Goal: Task Accomplishment & Management: Manage account settings

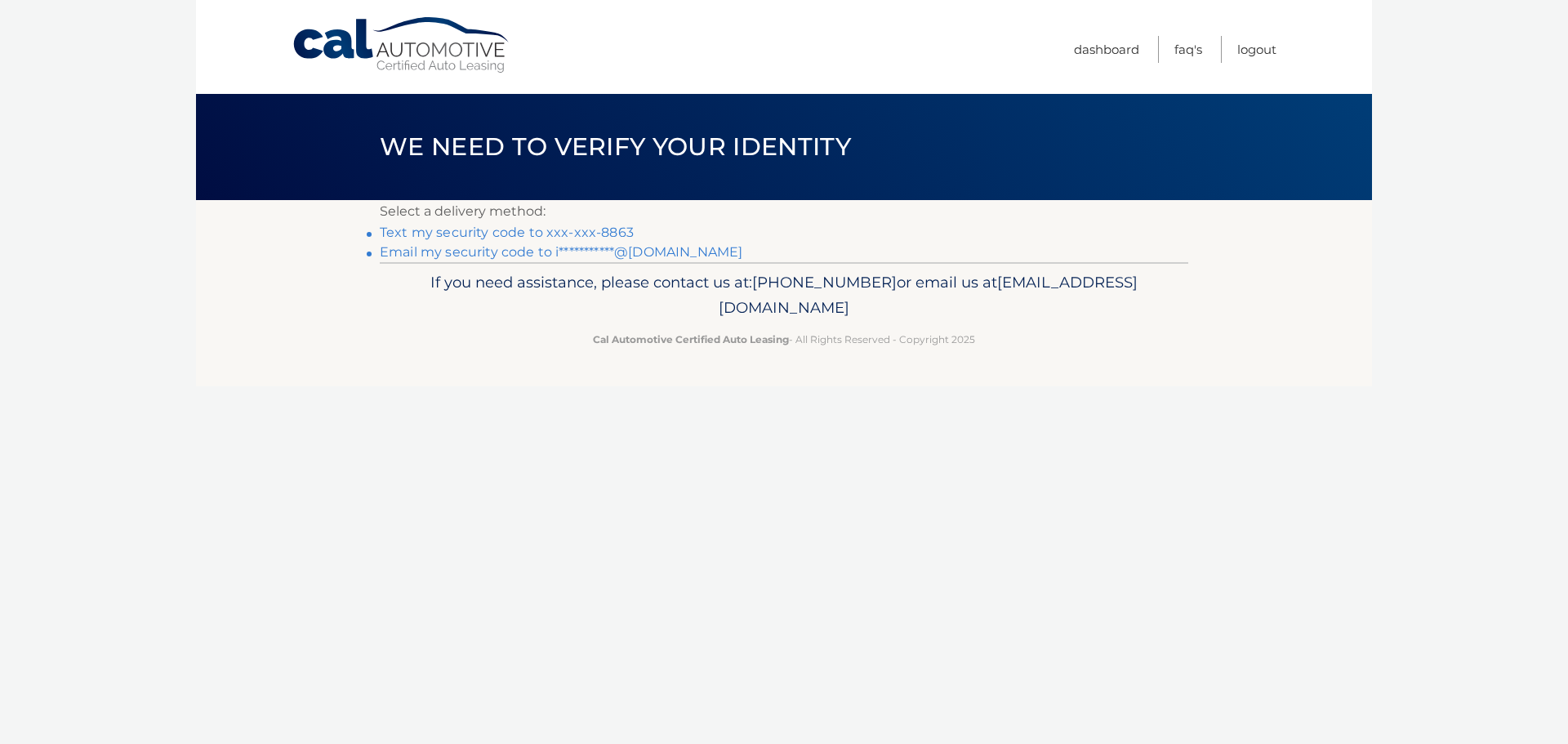
click at [536, 227] on link "Text my security code to xxx-xxx-8863" at bounding box center [507, 232] width 254 height 16
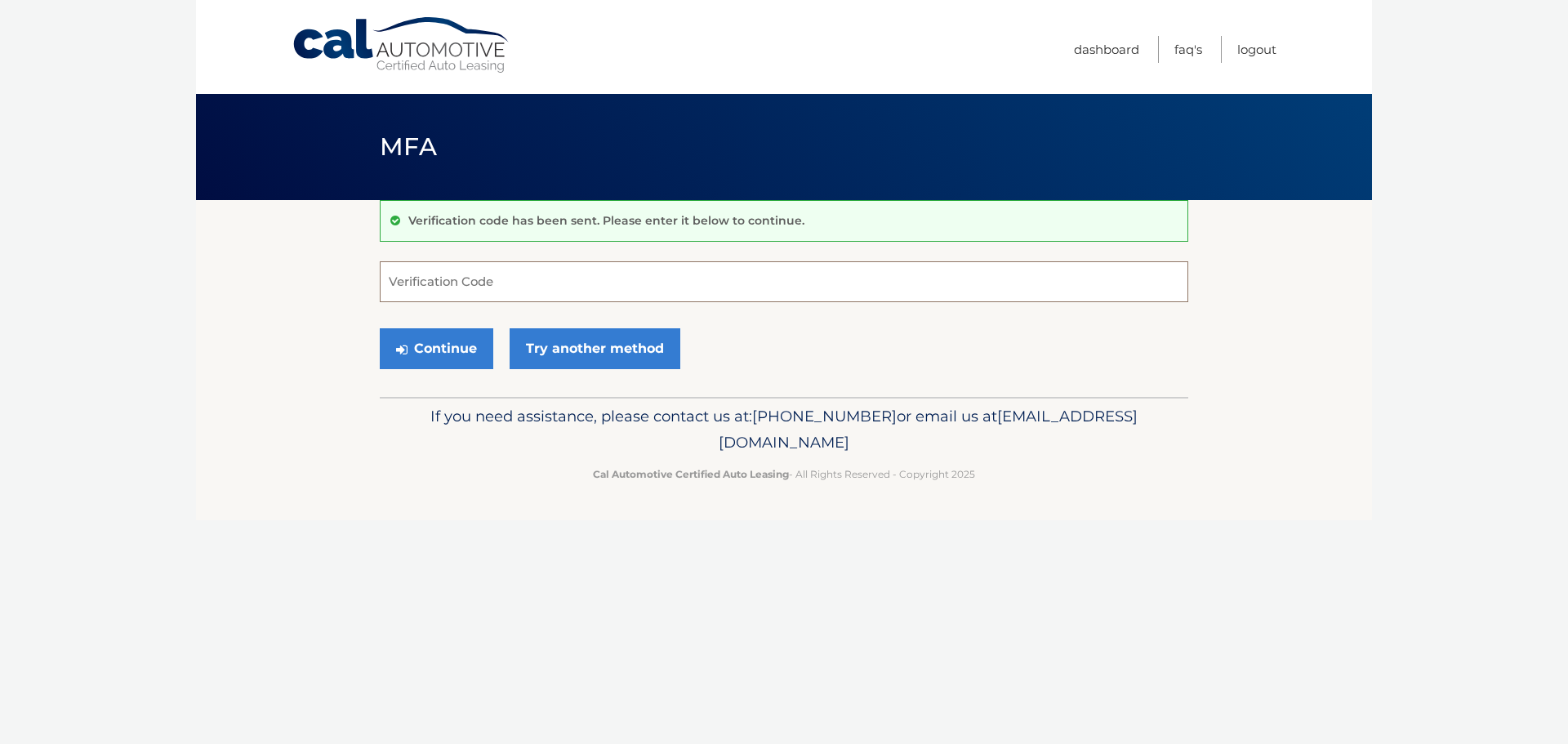
click at [560, 287] on input "Verification Code" at bounding box center [784, 282] width 808 height 40
type input "928552"
click at [414, 345] on button "Continue" at bounding box center [437, 348] width 114 height 40
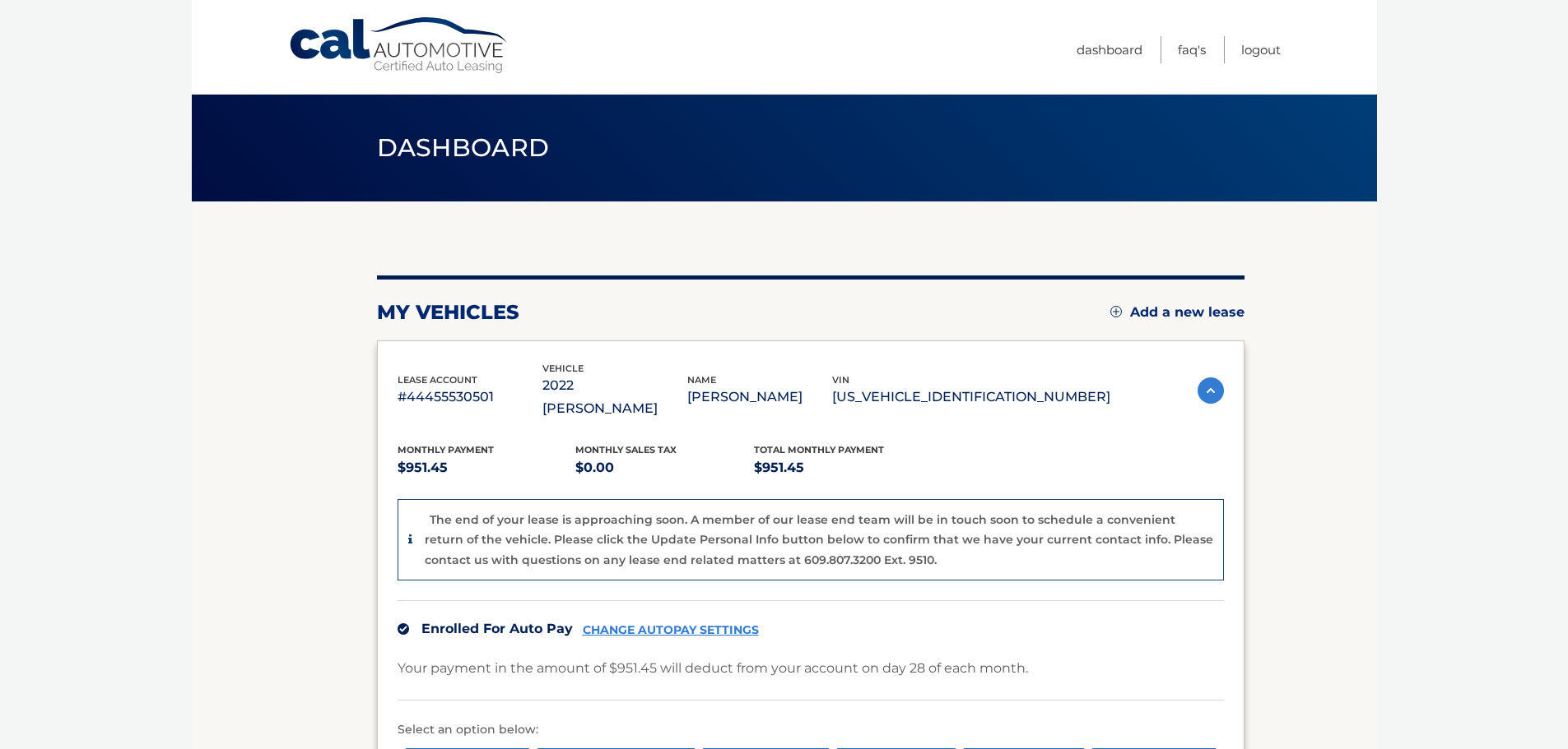
scroll to position [165, 0]
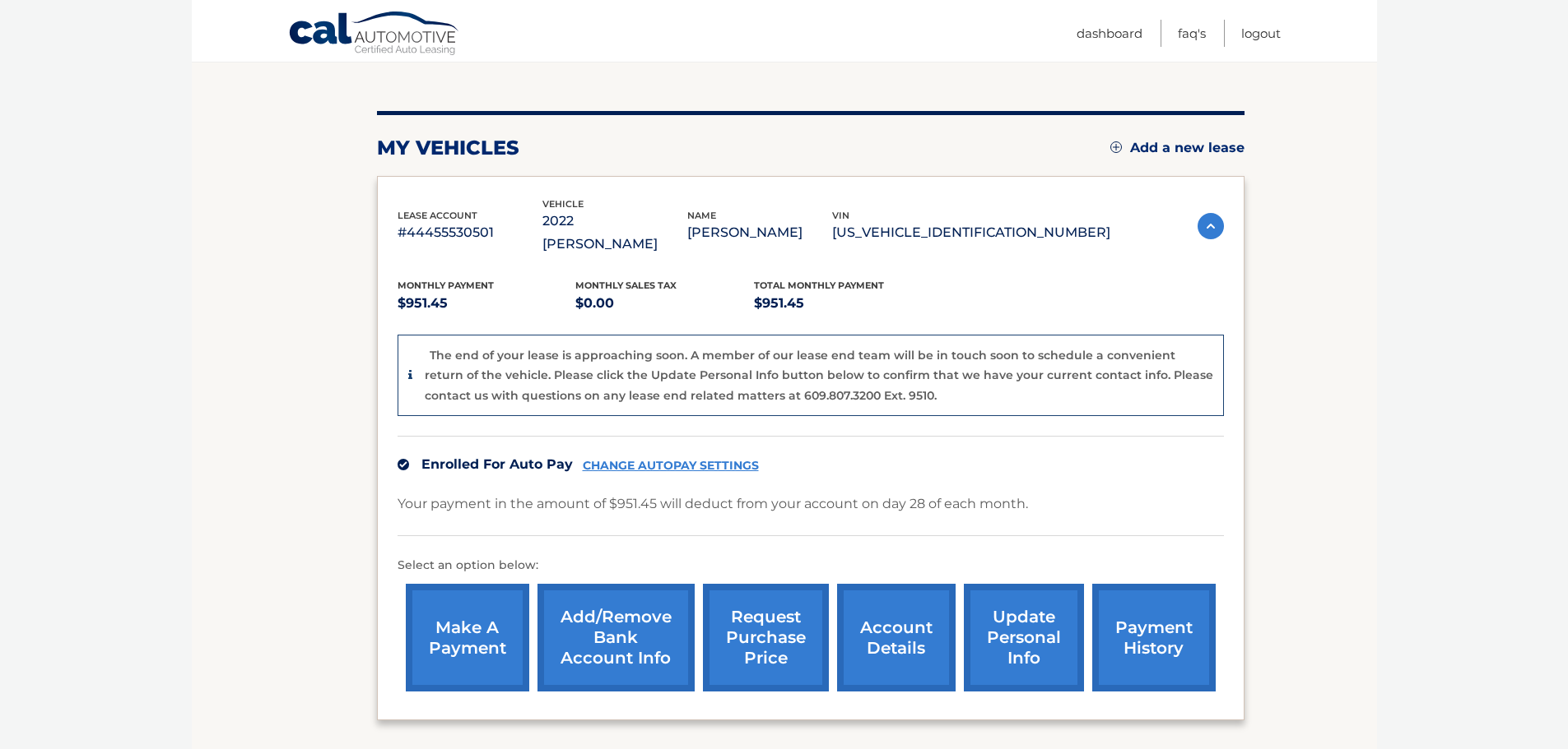
click at [918, 614] on link "account details" at bounding box center [896, 638] width 118 height 108
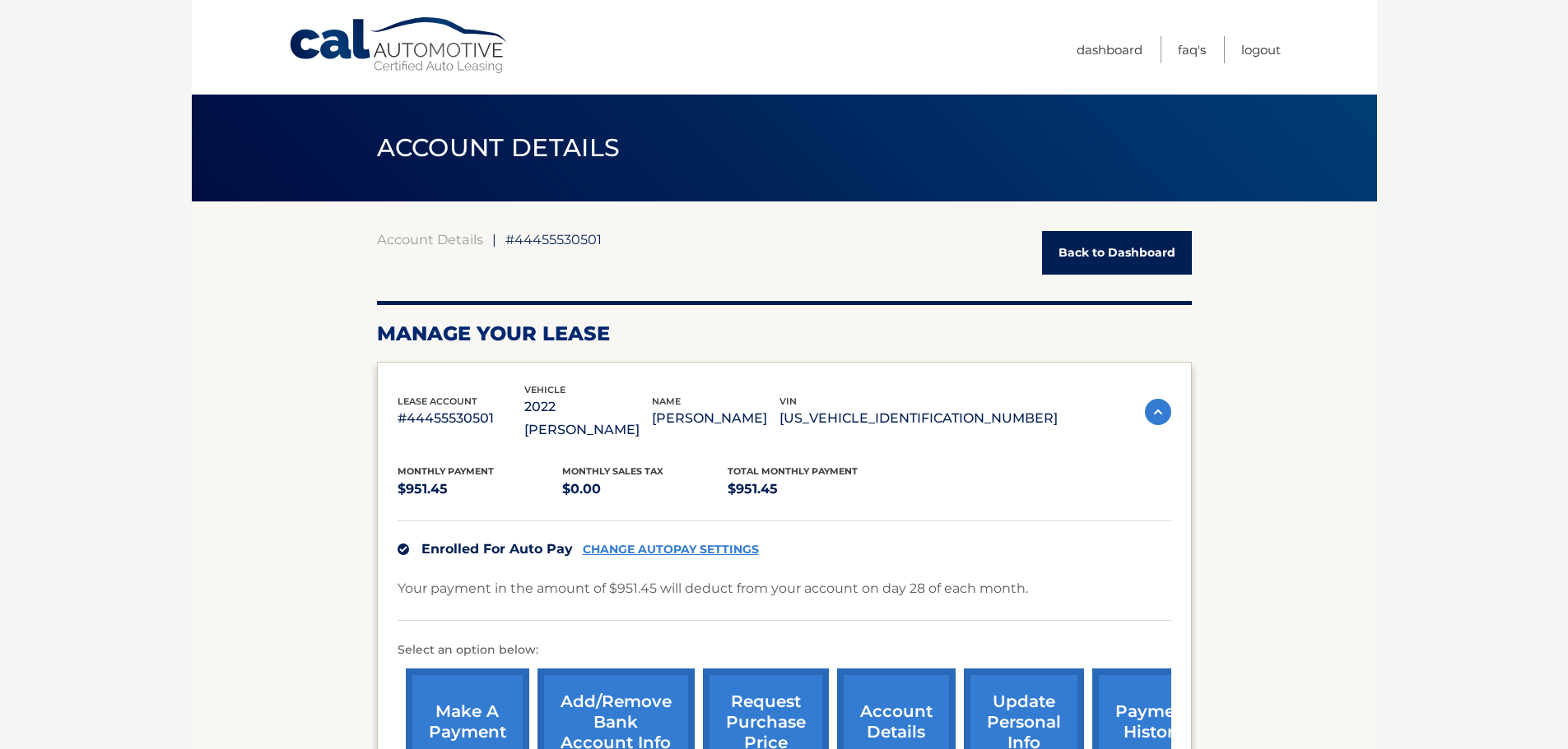
scroll to position [329, 0]
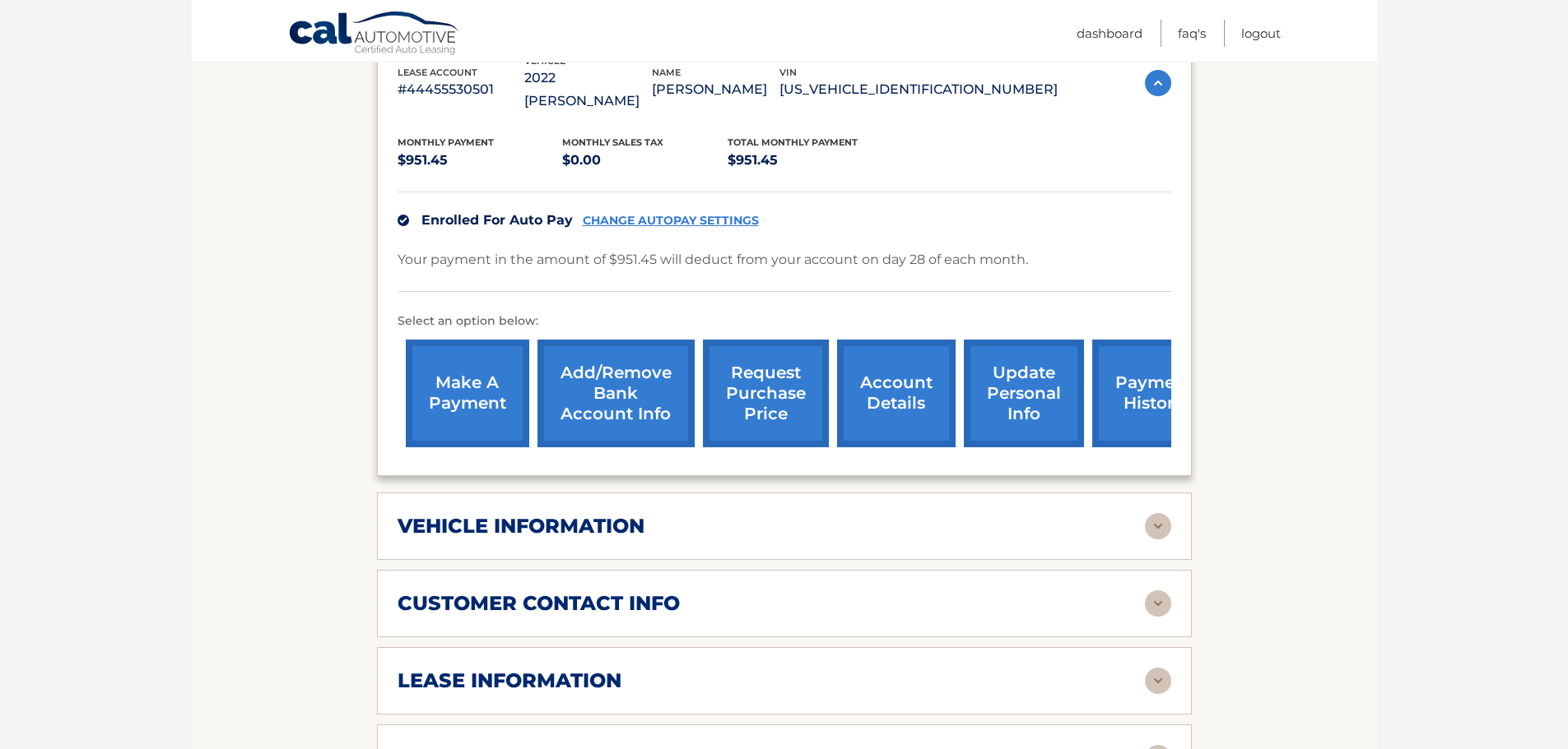
click at [758, 525] on div "vehicle information vehicle Year 2022 vehicle make Jeep vehicle model Wagoneer …" at bounding box center [784, 526] width 814 height 67
click at [906, 514] on div "vehicle information" at bounding box center [771, 526] width 747 height 25
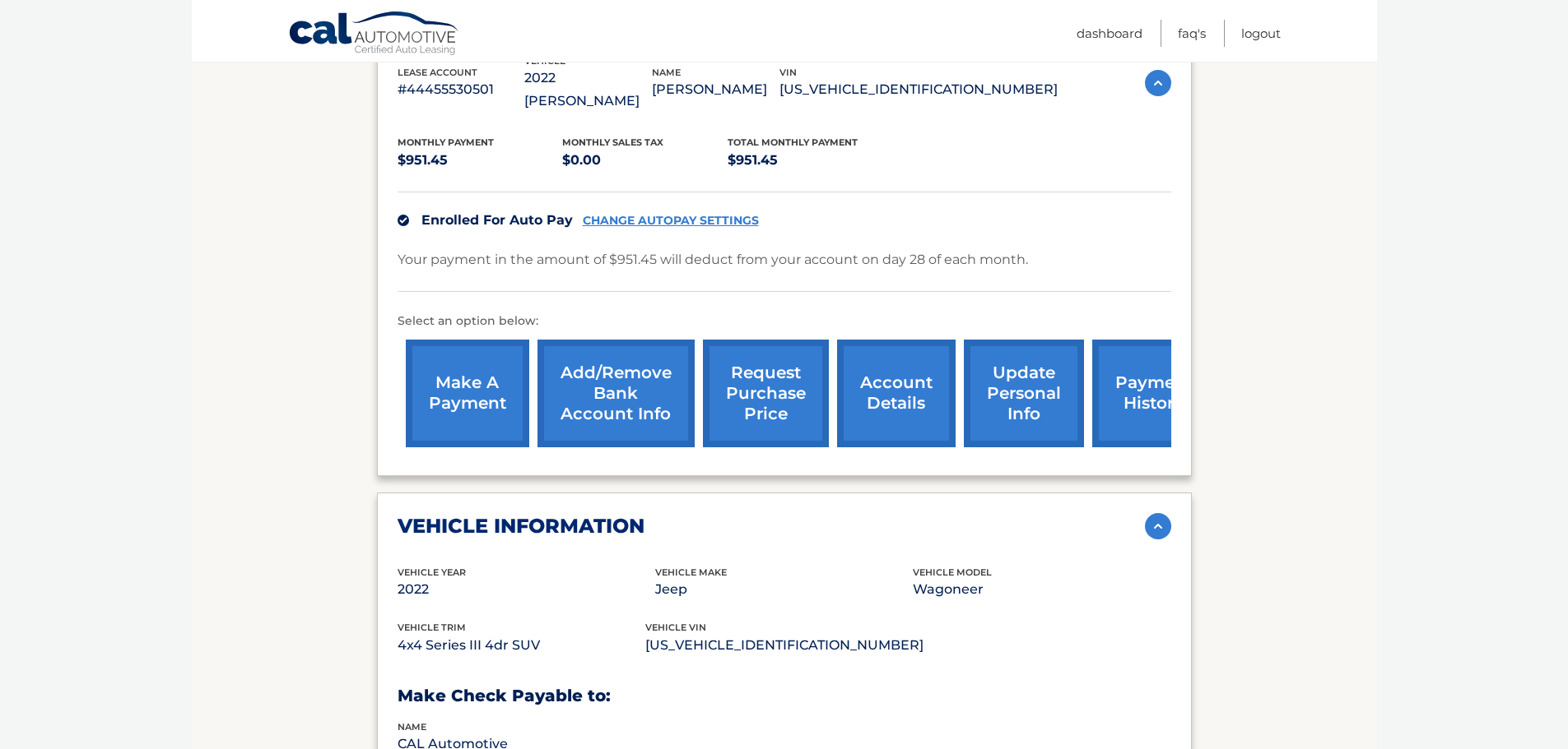
scroll to position [658, 0]
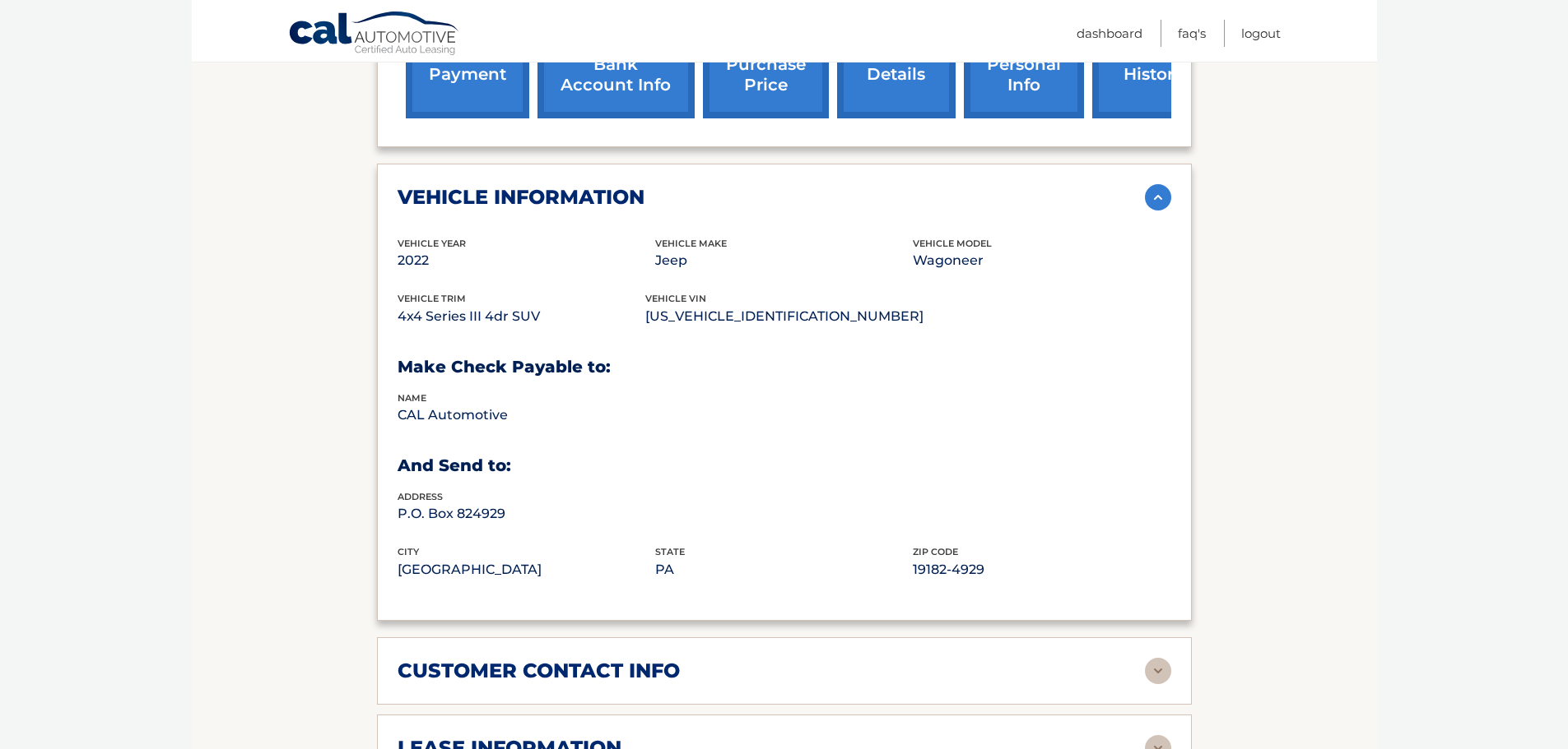
click at [804, 658] on div "customer contact info" at bounding box center [771, 671] width 747 height 25
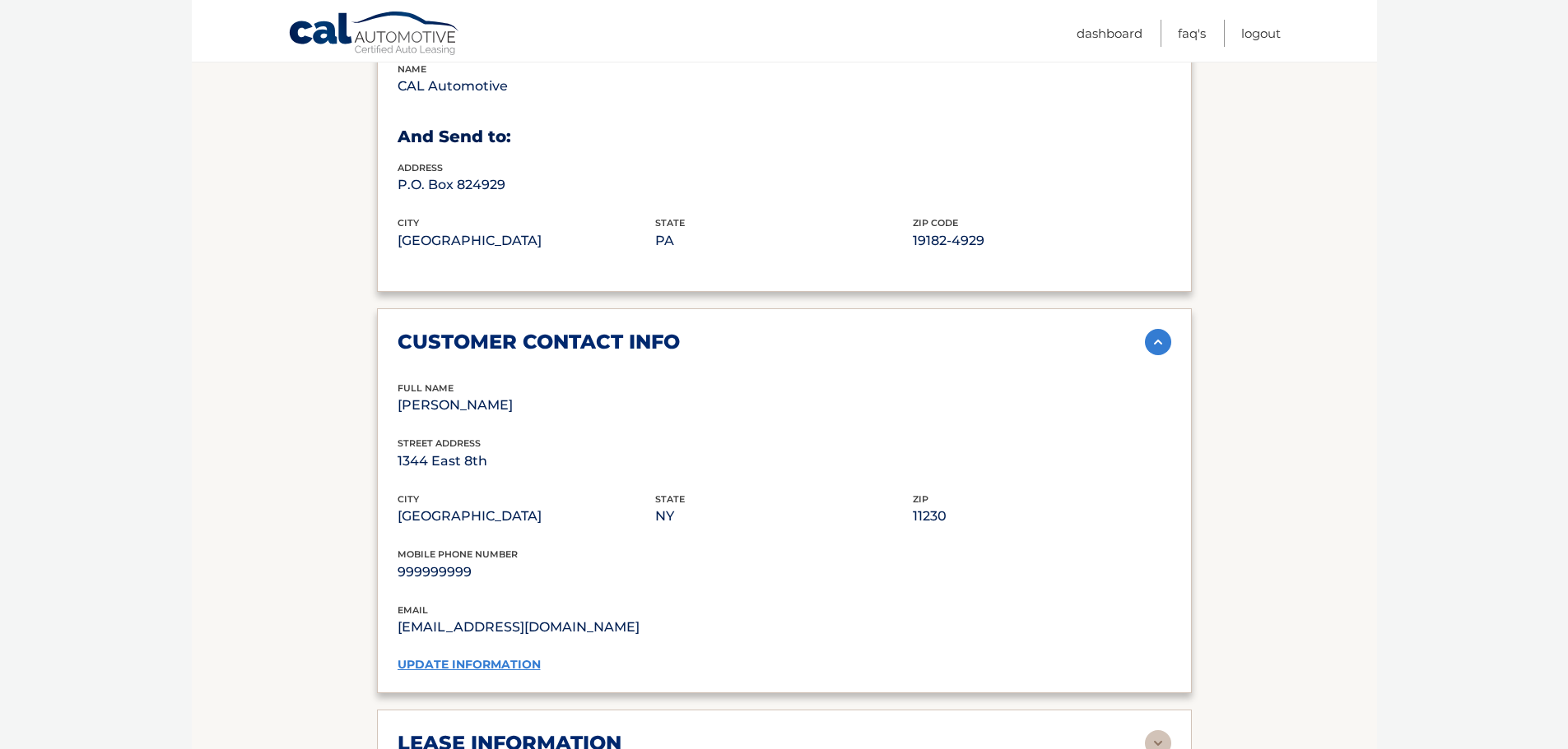
scroll to position [1151, 0]
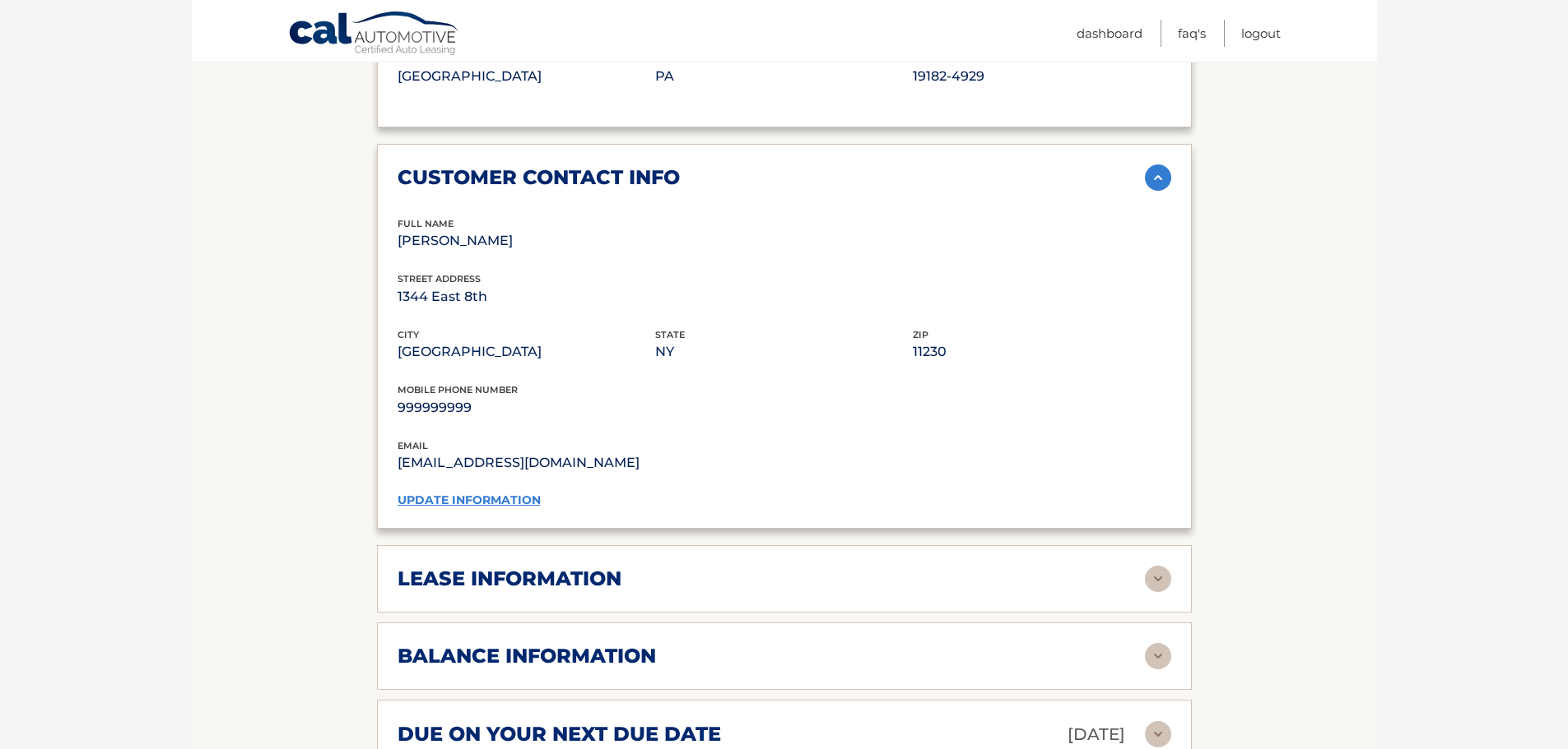
click at [790, 569] on div "lease information Contract Start Date Jul 28, 2022 Term 39 Maturity Date Oct 28…" at bounding box center [784, 579] width 814 height 67
click at [489, 493] on link "update information" at bounding box center [469, 500] width 143 height 15
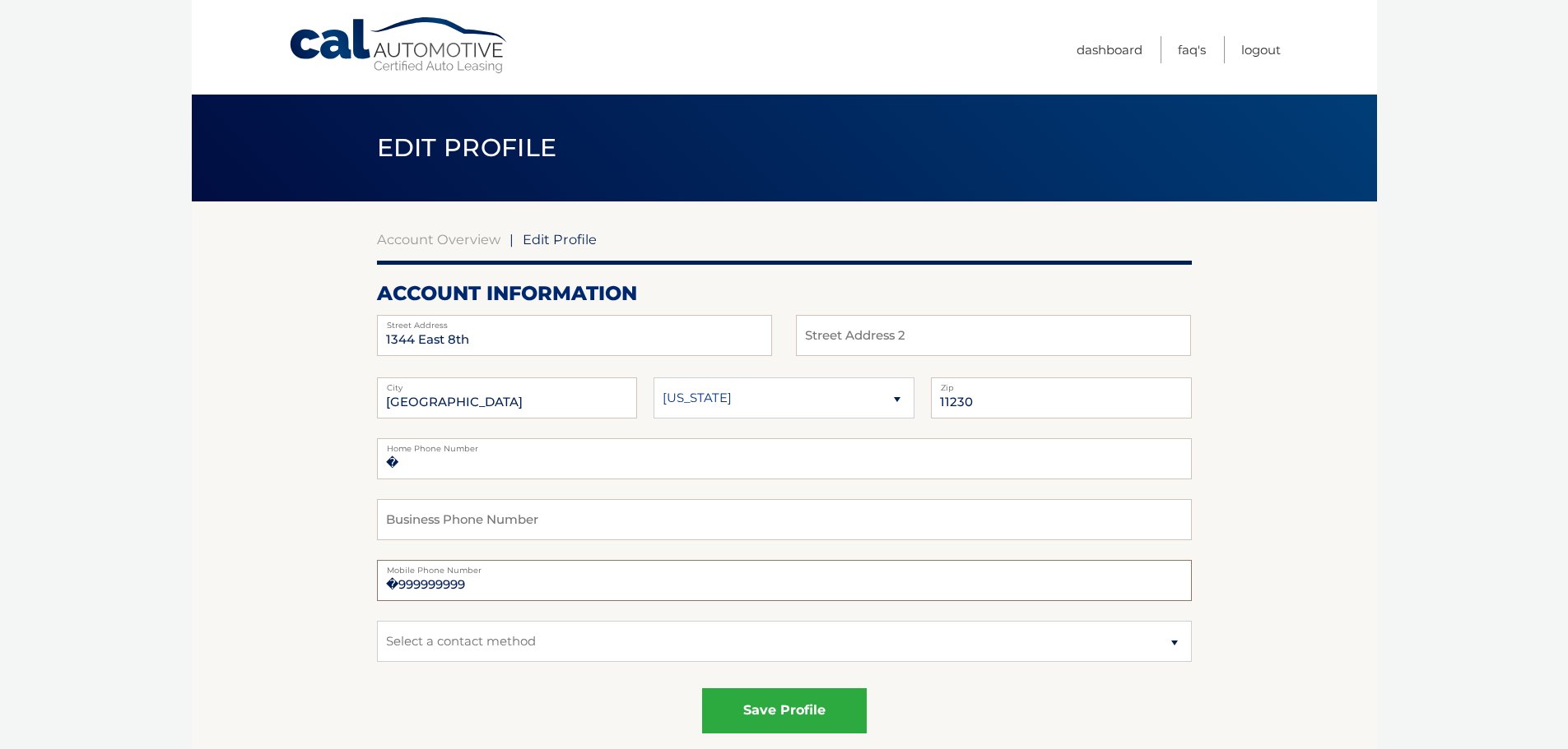
drag, startPoint x: 613, startPoint y: 581, endPoint x: 373, endPoint y: 571, distance: 240.2
type input "9084898863"
click at [774, 709] on button "save profile" at bounding box center [784, 711] width 165 height 45
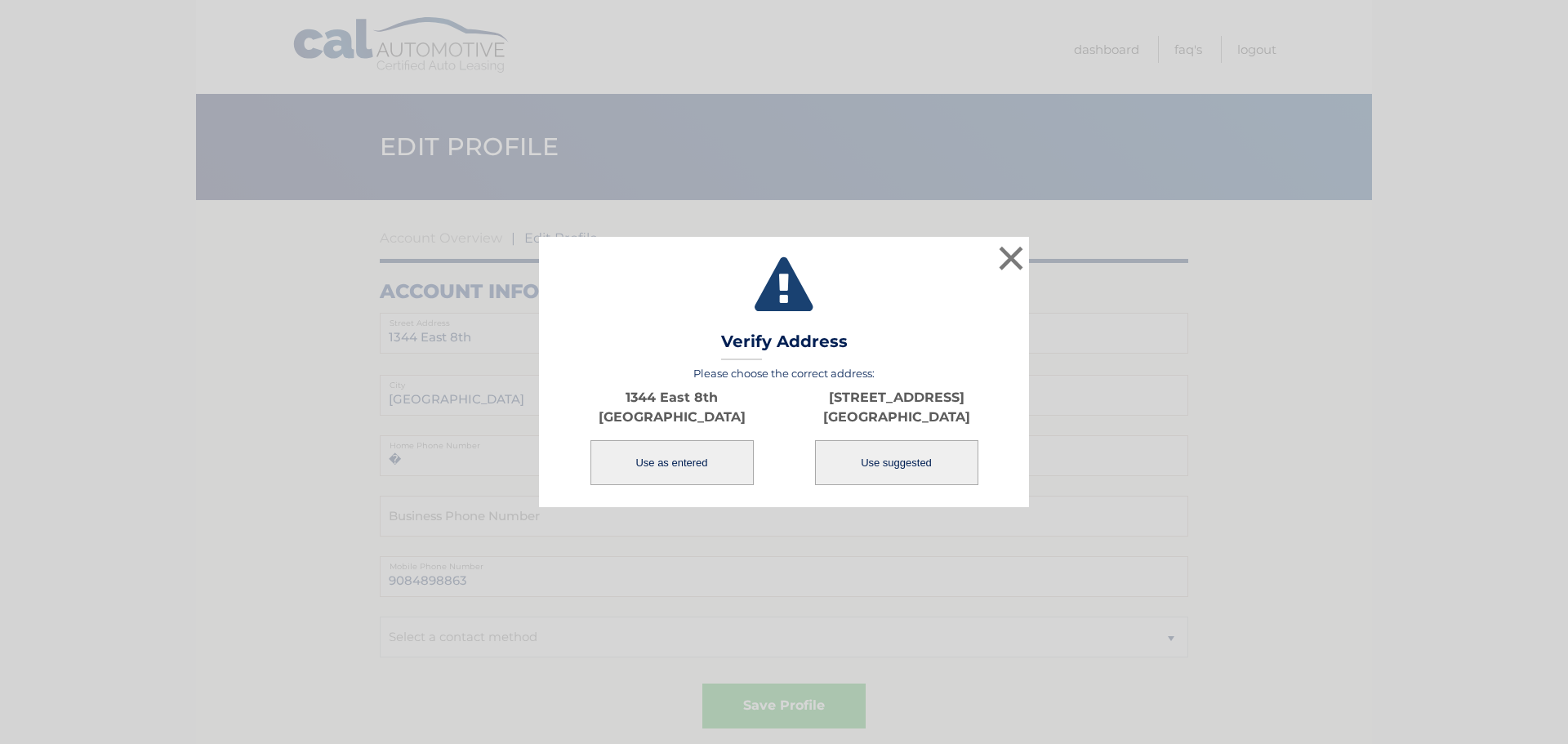
click at [926, 457] on button "Use suggested" at bounding box center [897, 462] width 163 height 45
type input "[STREET_ADDRESS]"
type input "[GEOGRAPHIC_DATA]"
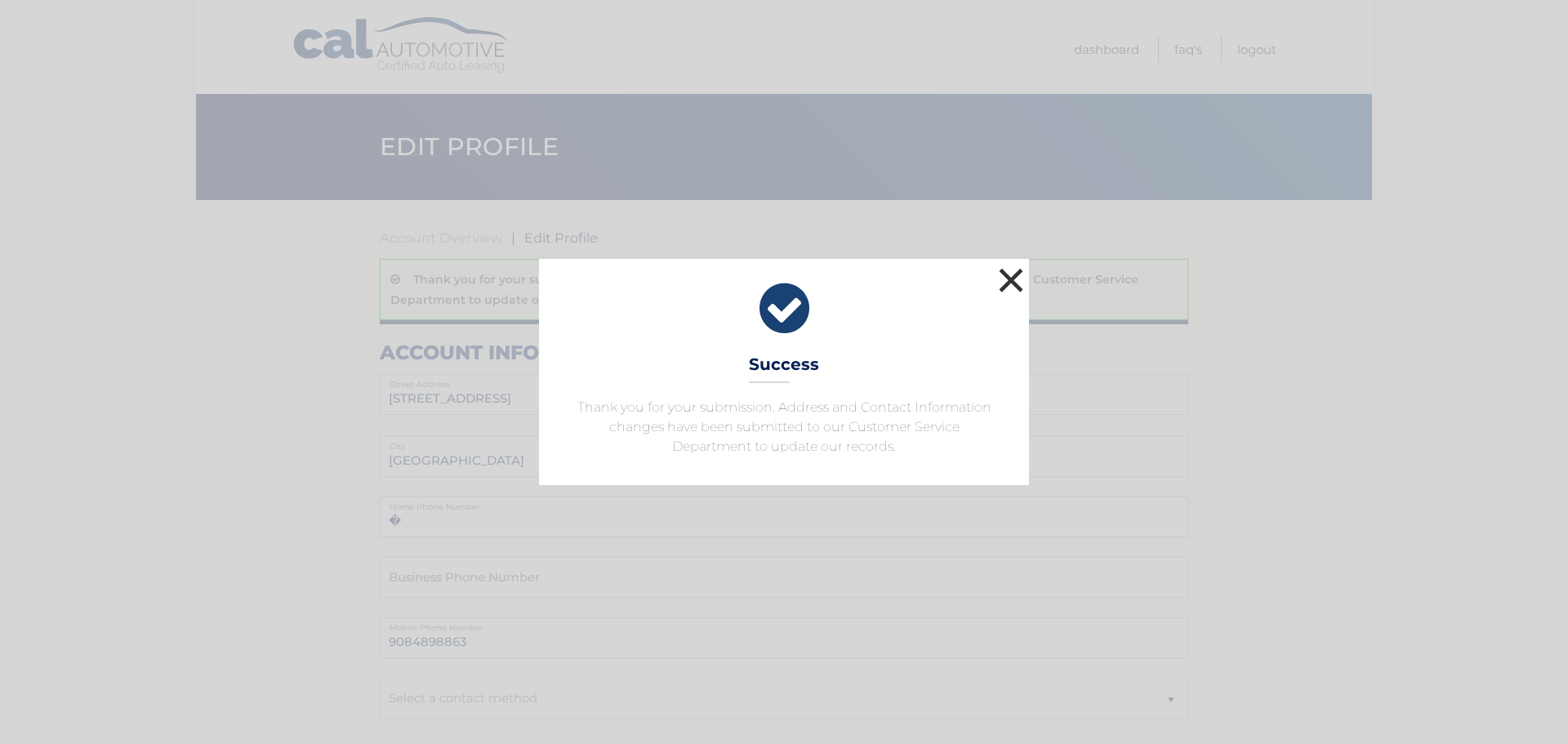
click at [1014, 277] on button "×" at bounding box center [1011, 281] width 33 height 33
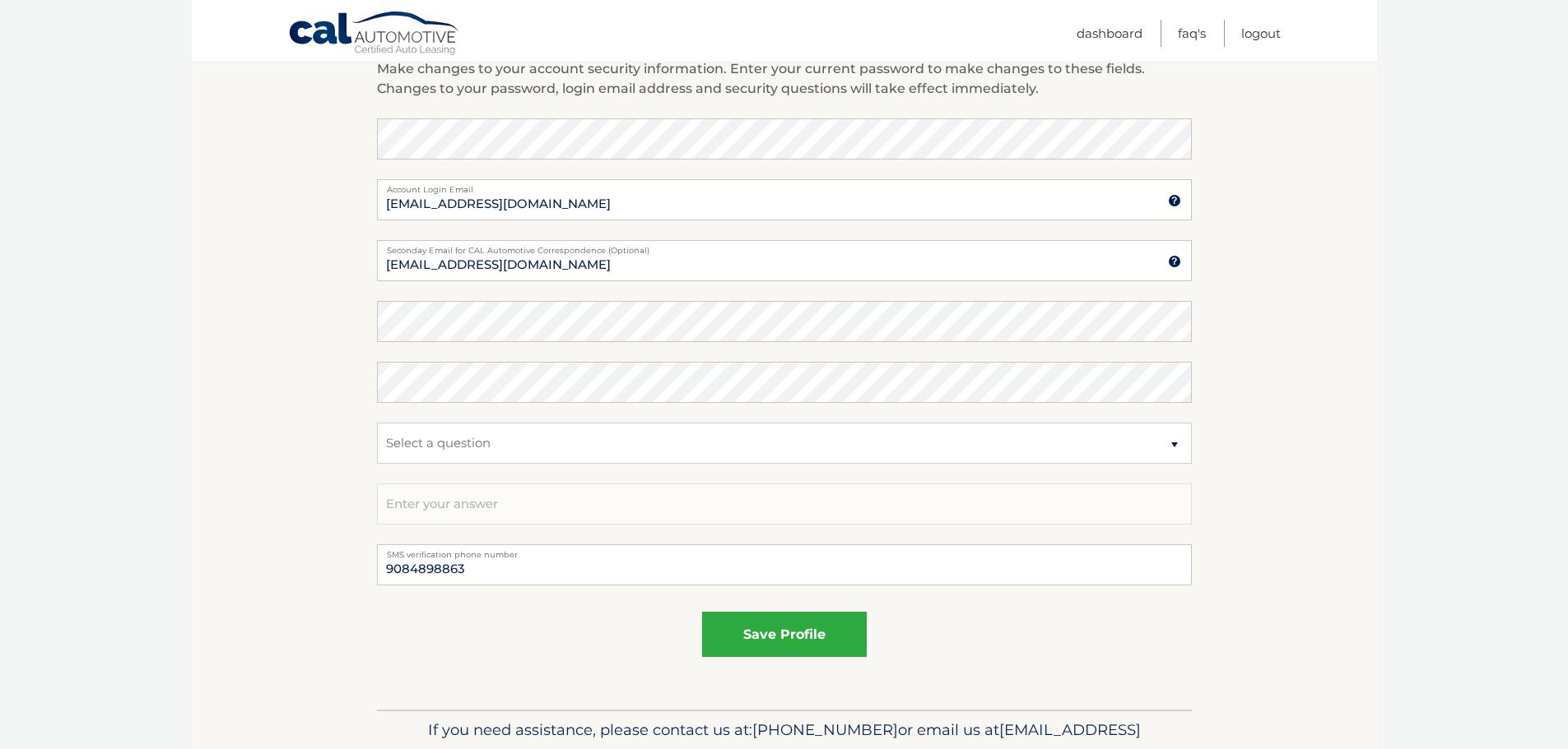
scroll to position [908, 0]
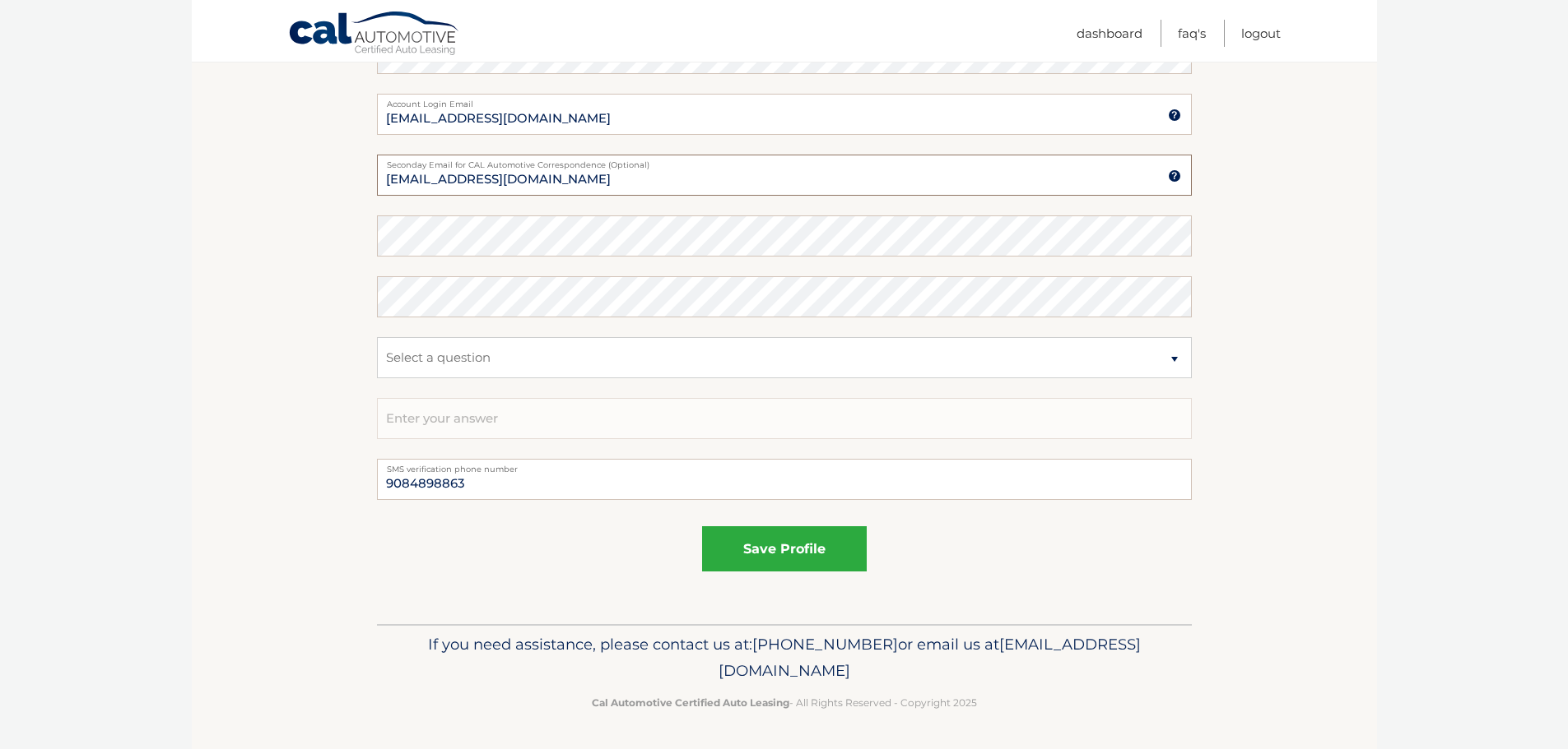
drag, startPoint x: 734, startPoint y: 190, endPoint x: 355, endPoint y: 192, distance: 379.0
type input "ishalom@cmghomeloans.com"
click at [797, 561] on button "save profile" at bounding box center [784, 549] width 165 height 45
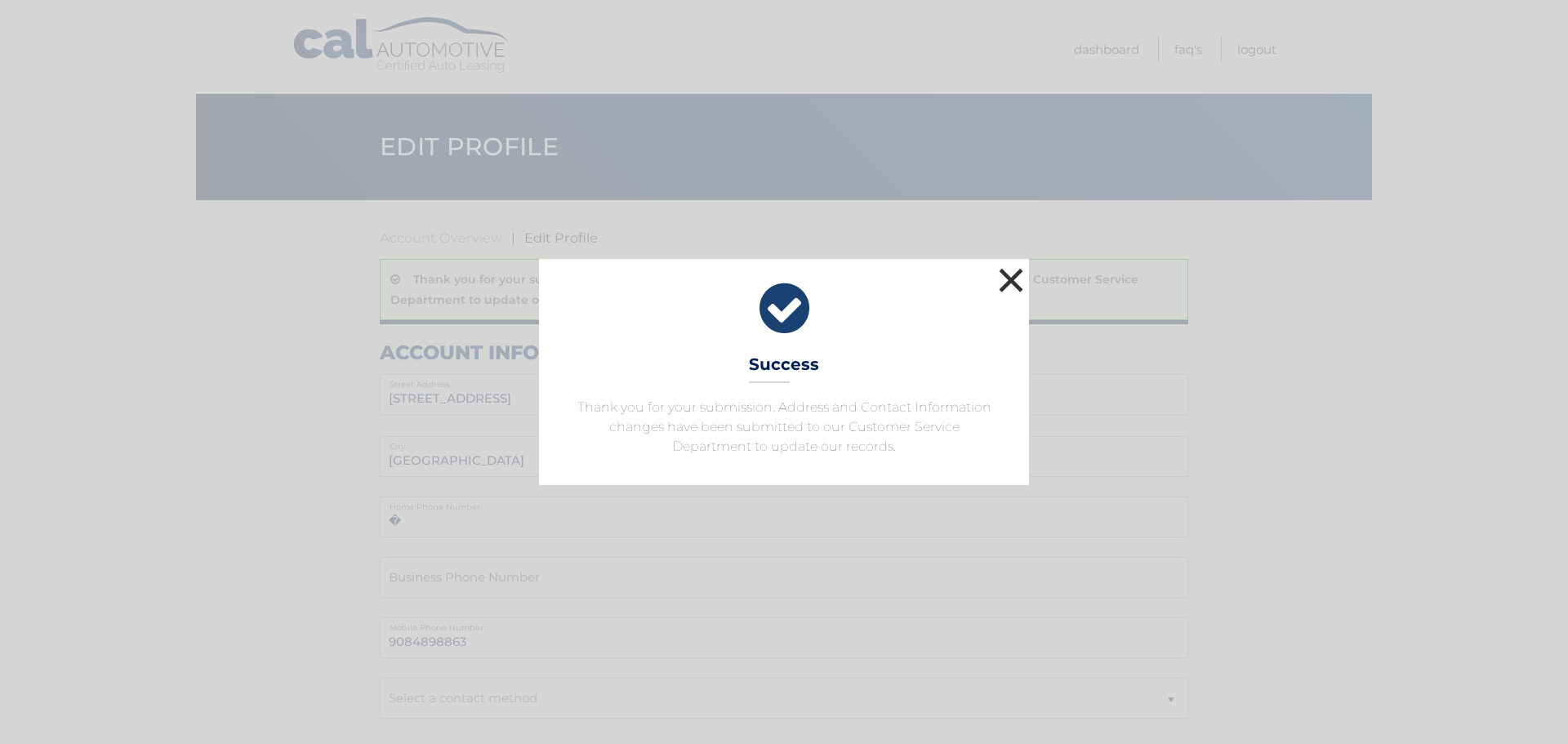
click at [1019, 273] on button "×" at bounding box center [1011, 281] width 33 height 33
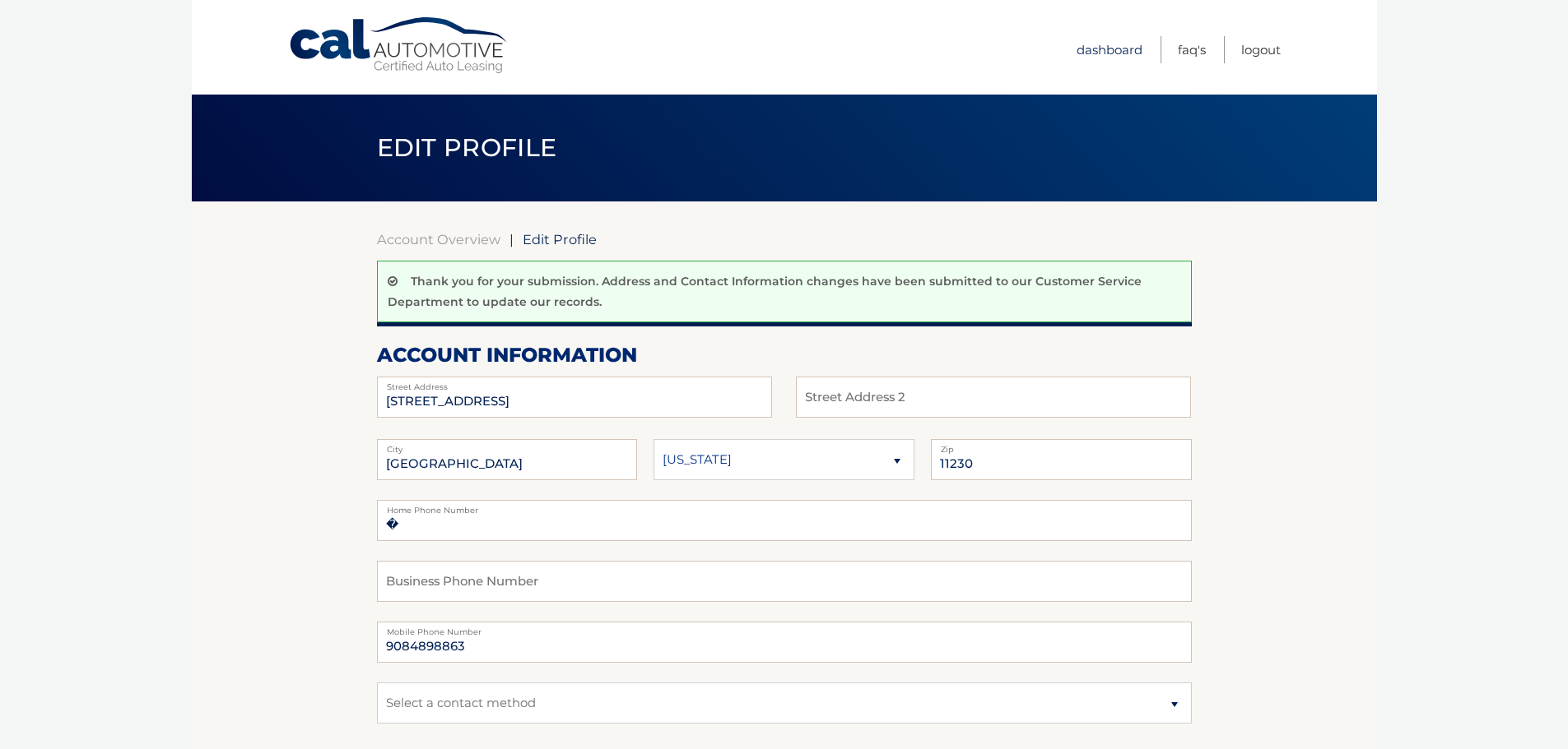
click at [1093, 48] on link "Dashboard" at bounding box center [1109, 50] width 66 height 27
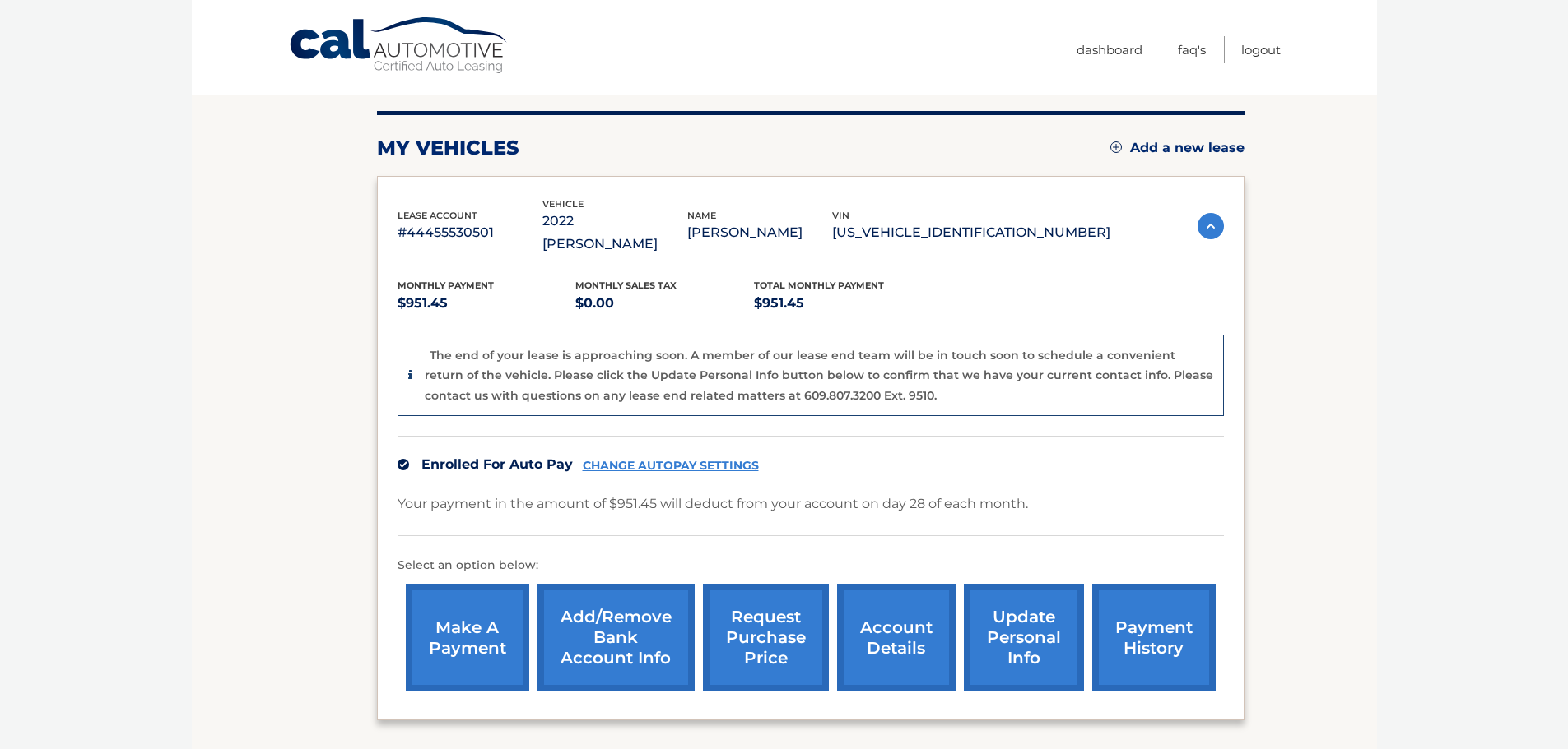
scroll to position [287, 0]
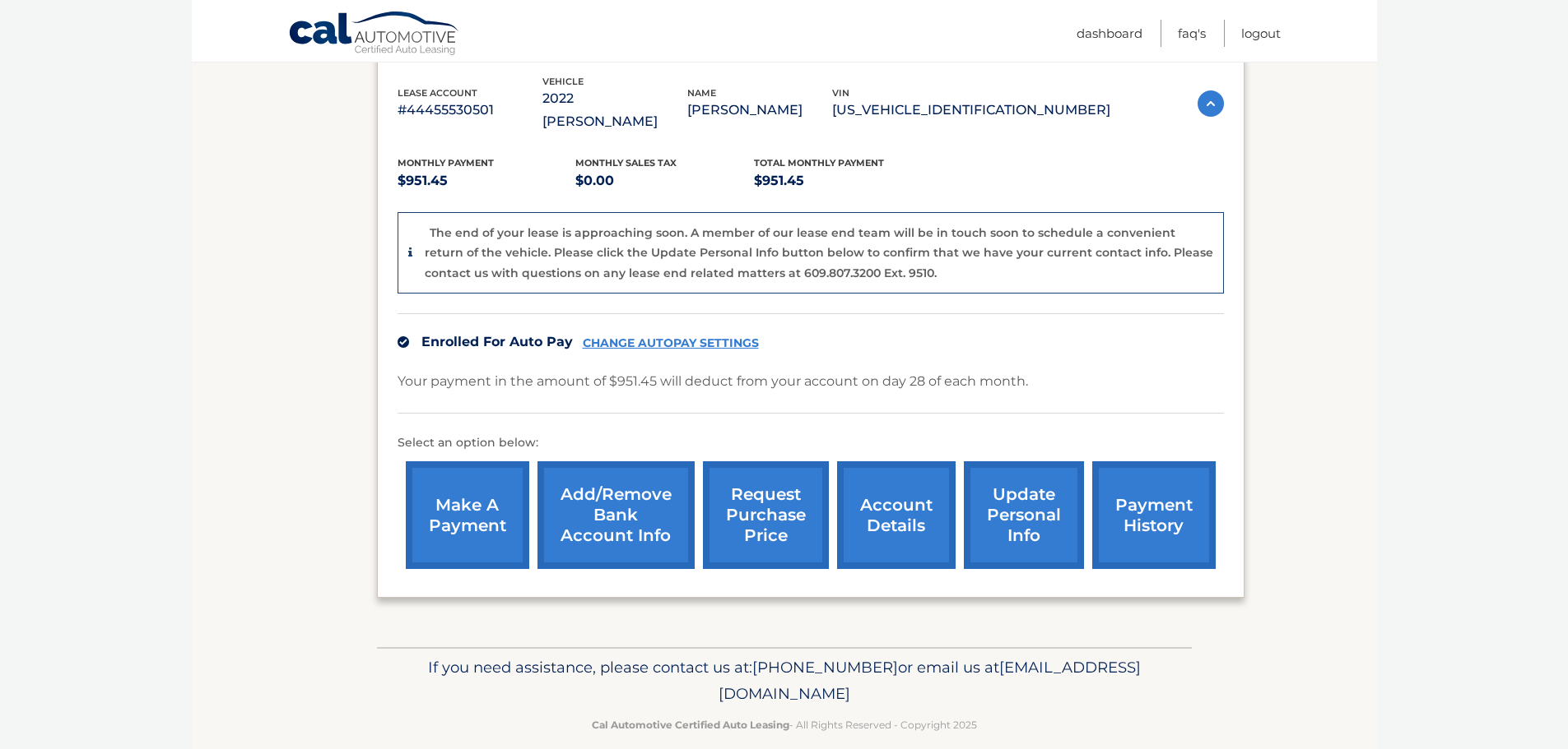
click at [882, 510] on link "account details" at bounding box center [896, 515] width 118 height 108
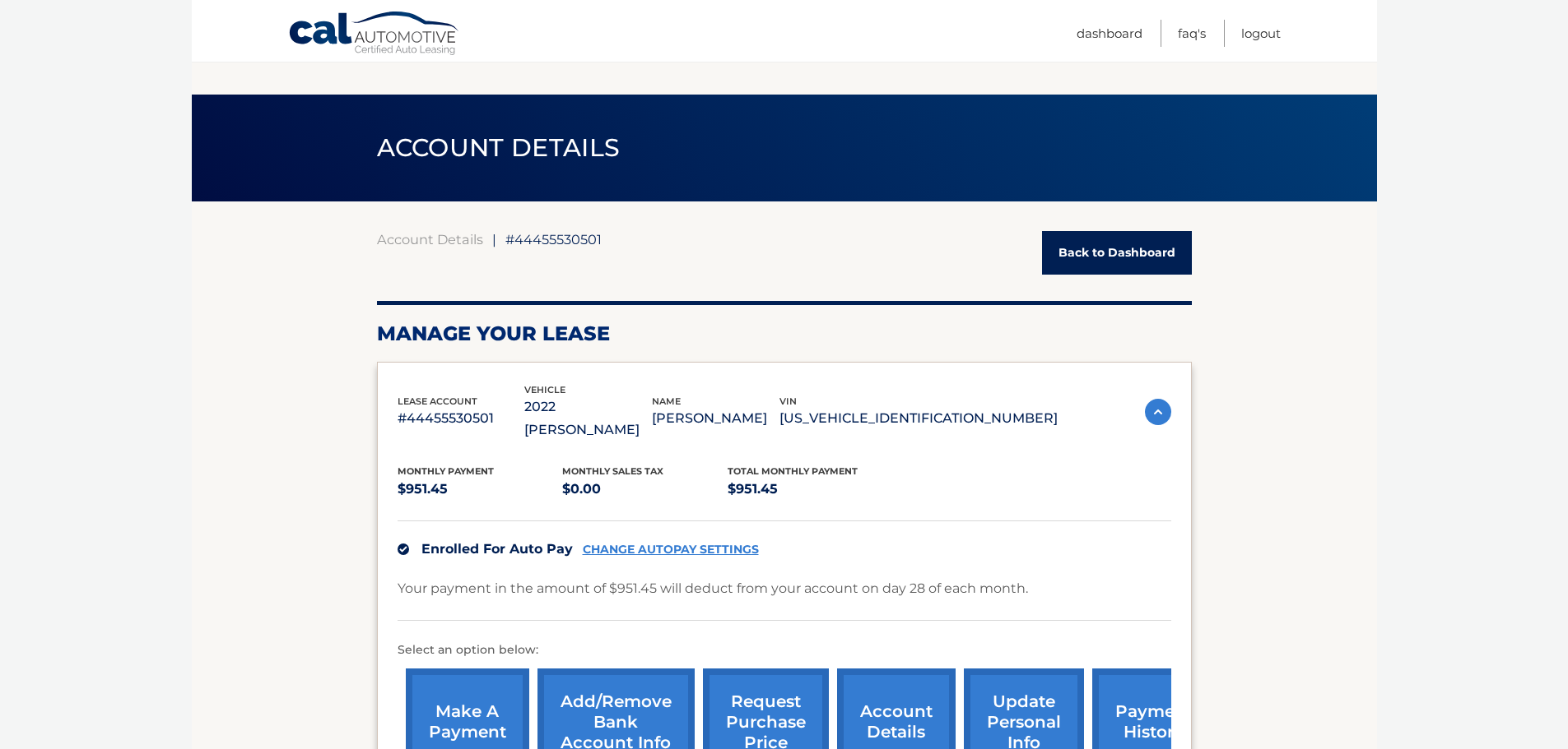
scroll to position [494, 0]
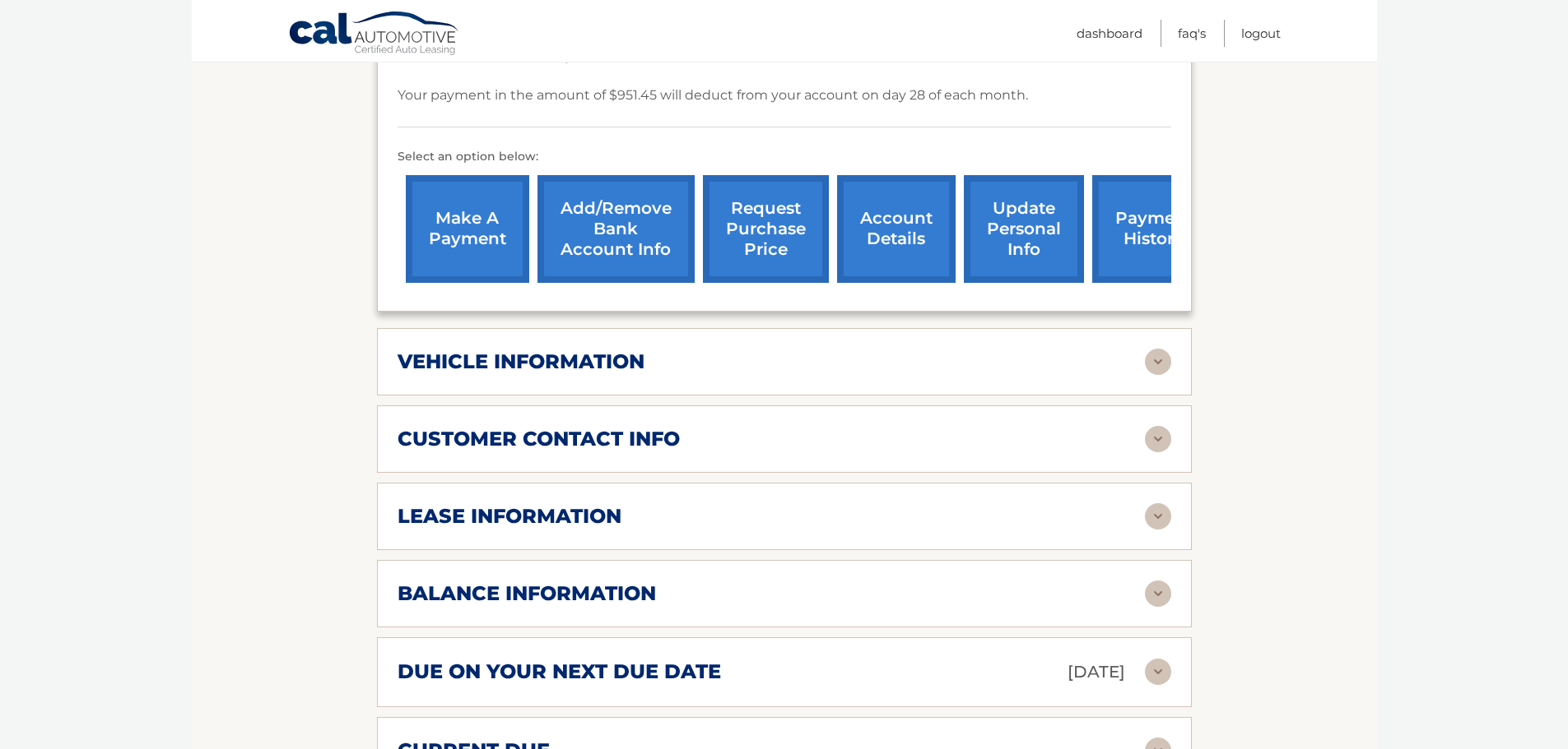
click at [1157, 426] on img at bounding box center [1158, 439] width 27 height 27
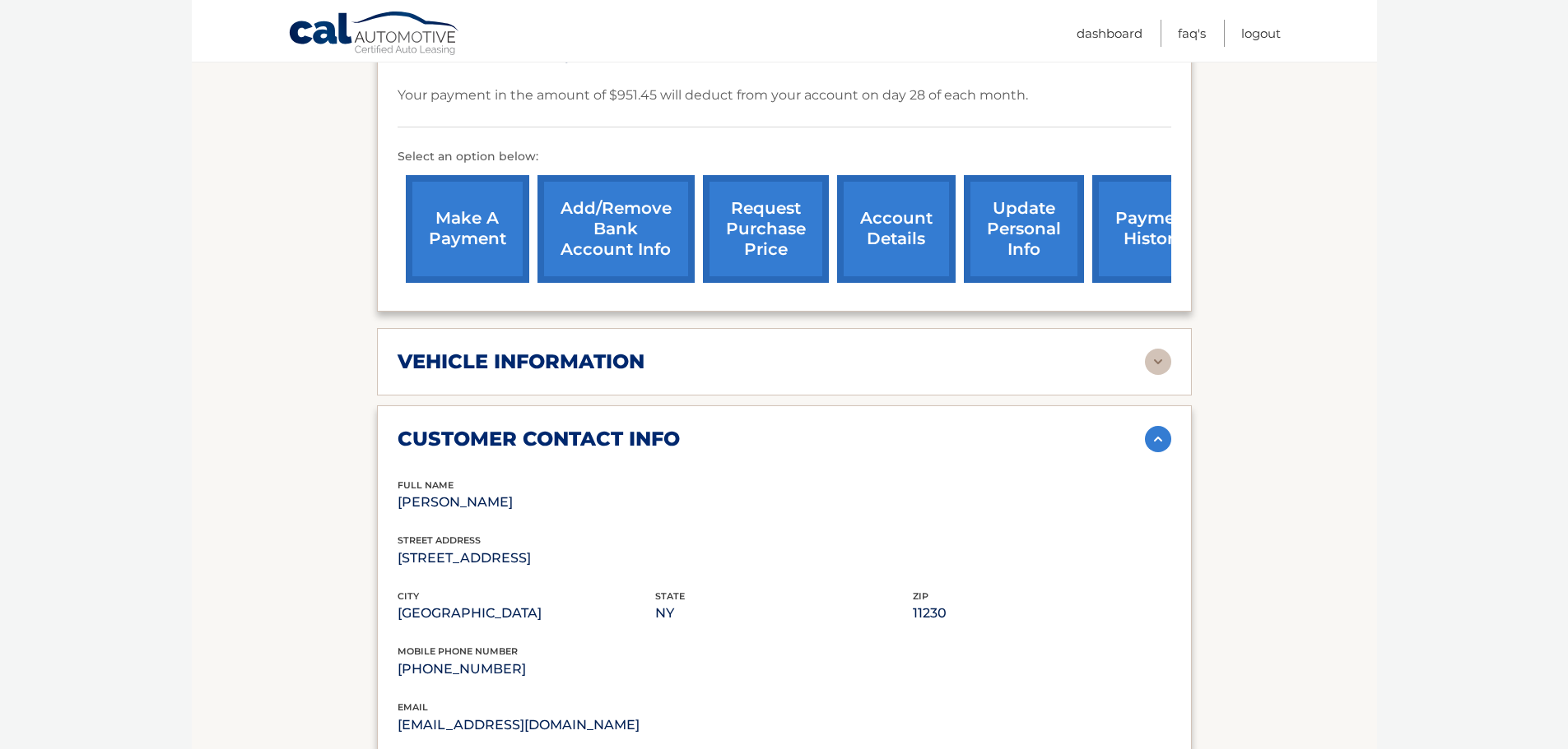
scroll to position [658, 0]
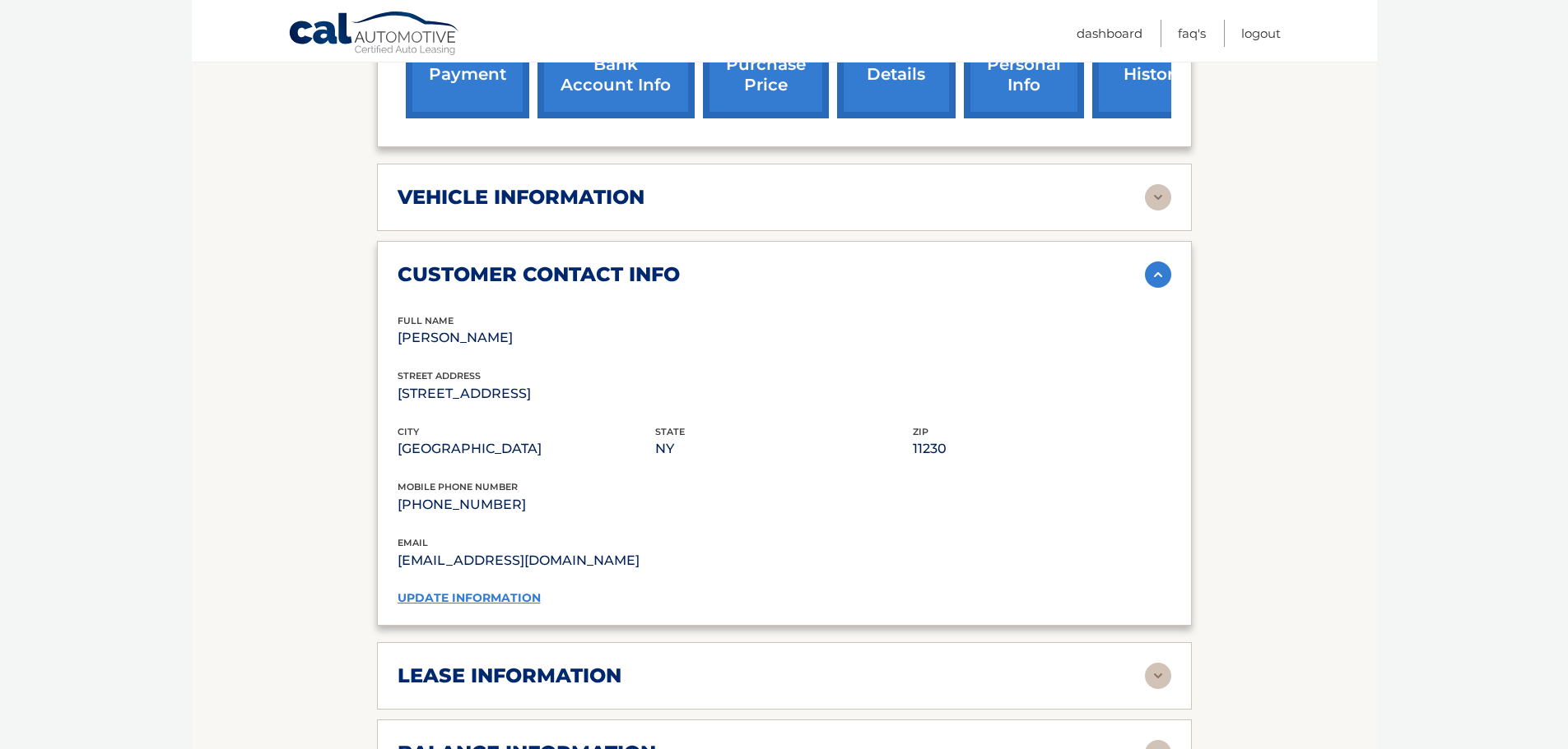
click at [1157, 663] on img at bounding box center [1158, 676] width 27 height 27
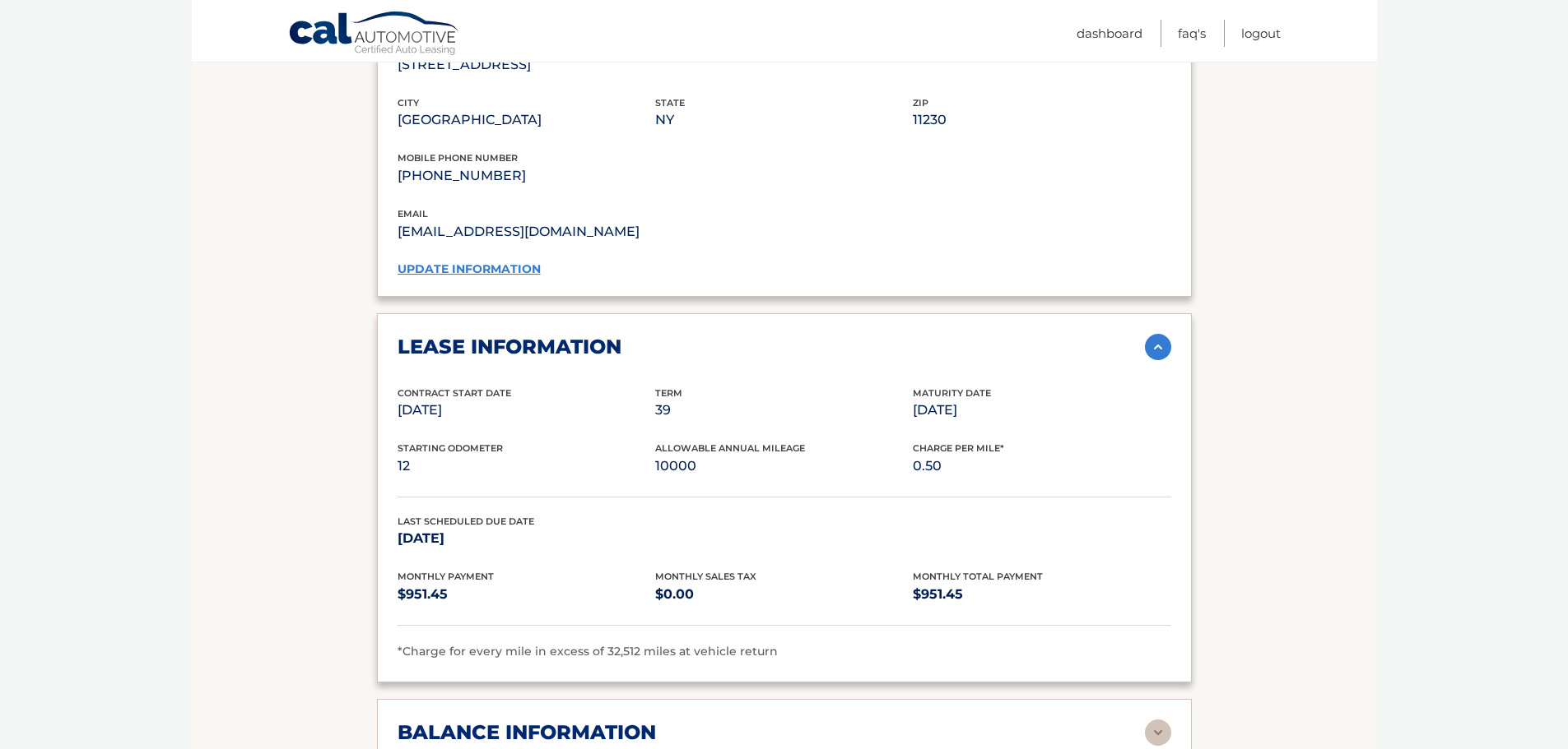
scroll to position [1151, 0]
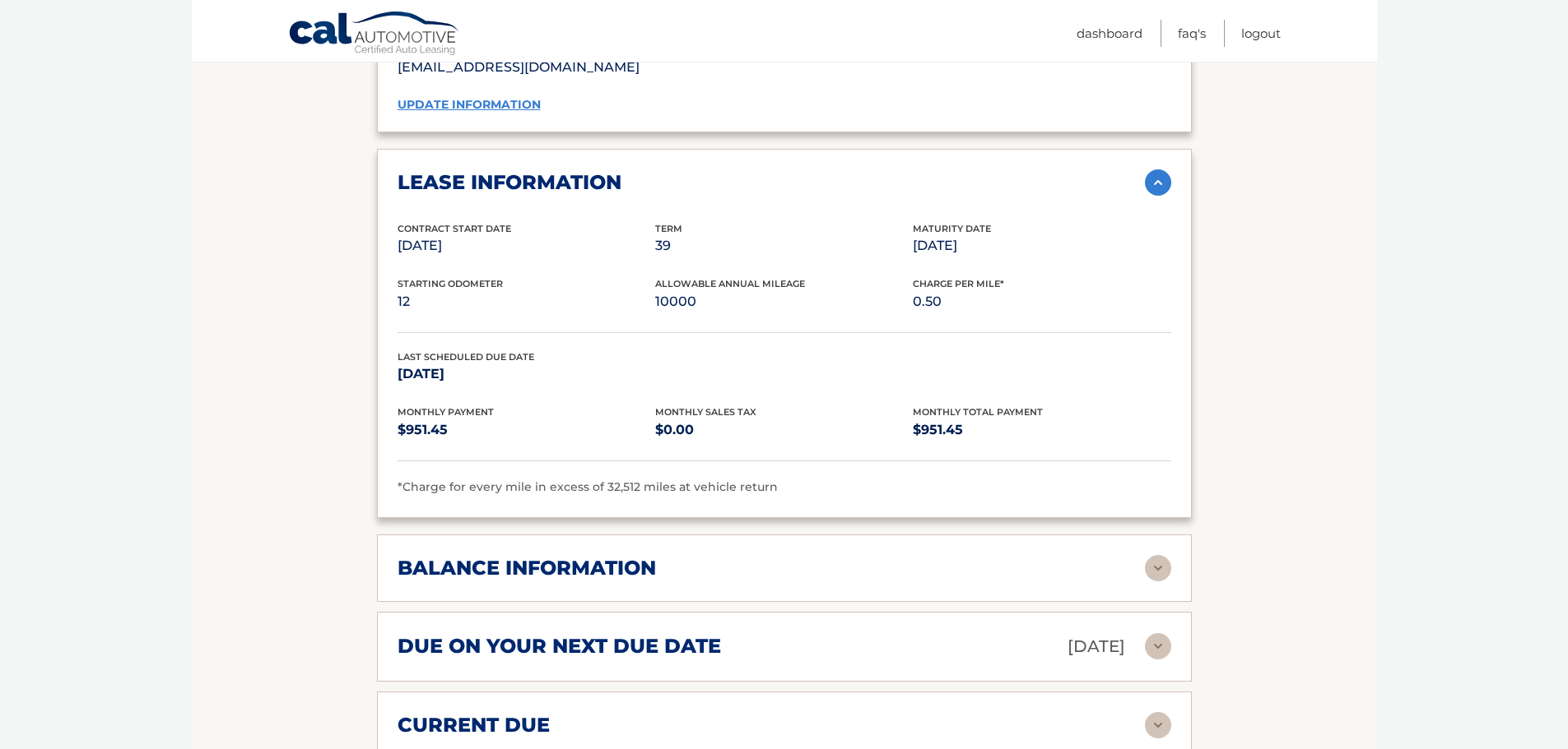
click at [1169, 555] on img at bounding box center [1158, 569] width 27 height 27
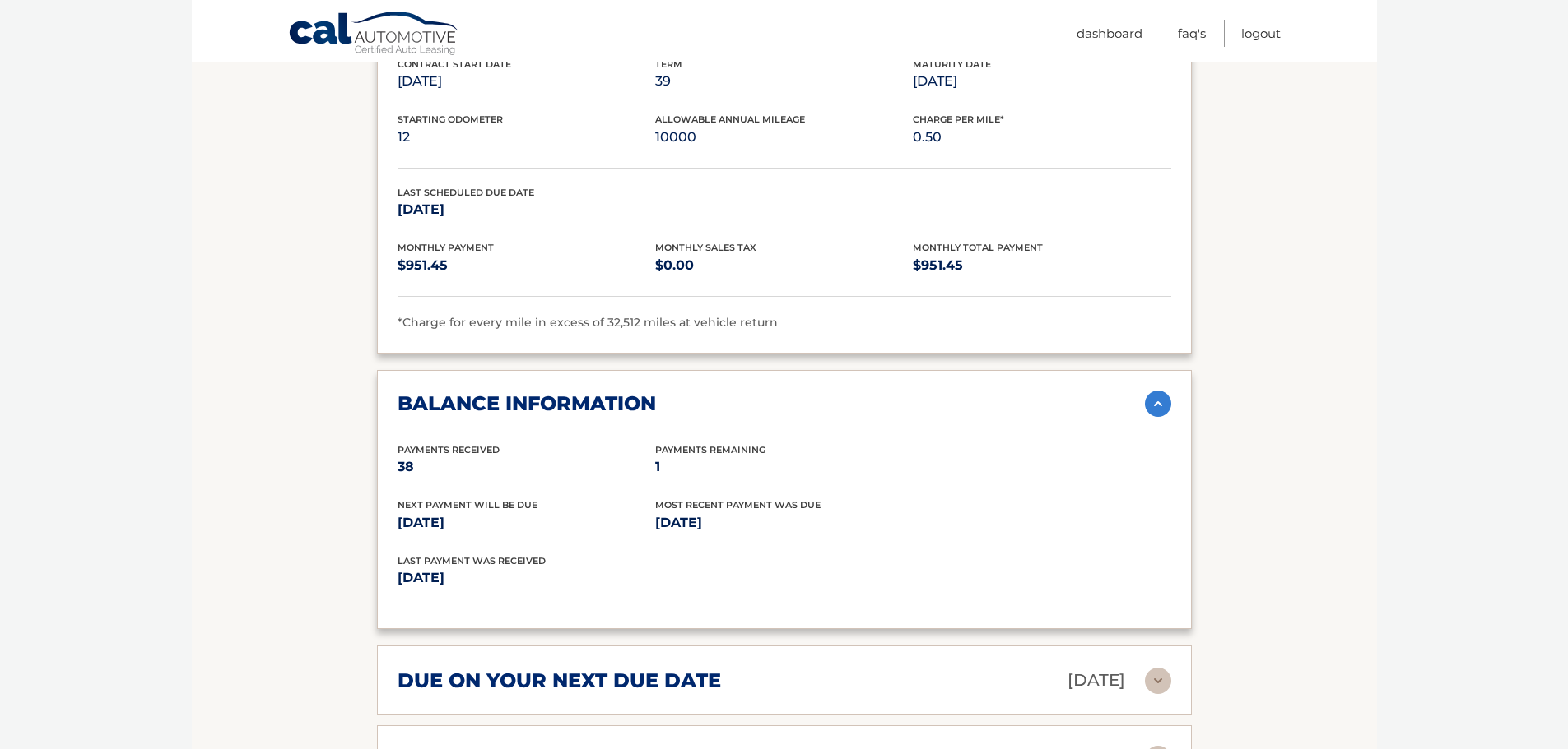
scroll to position [1481, 0]
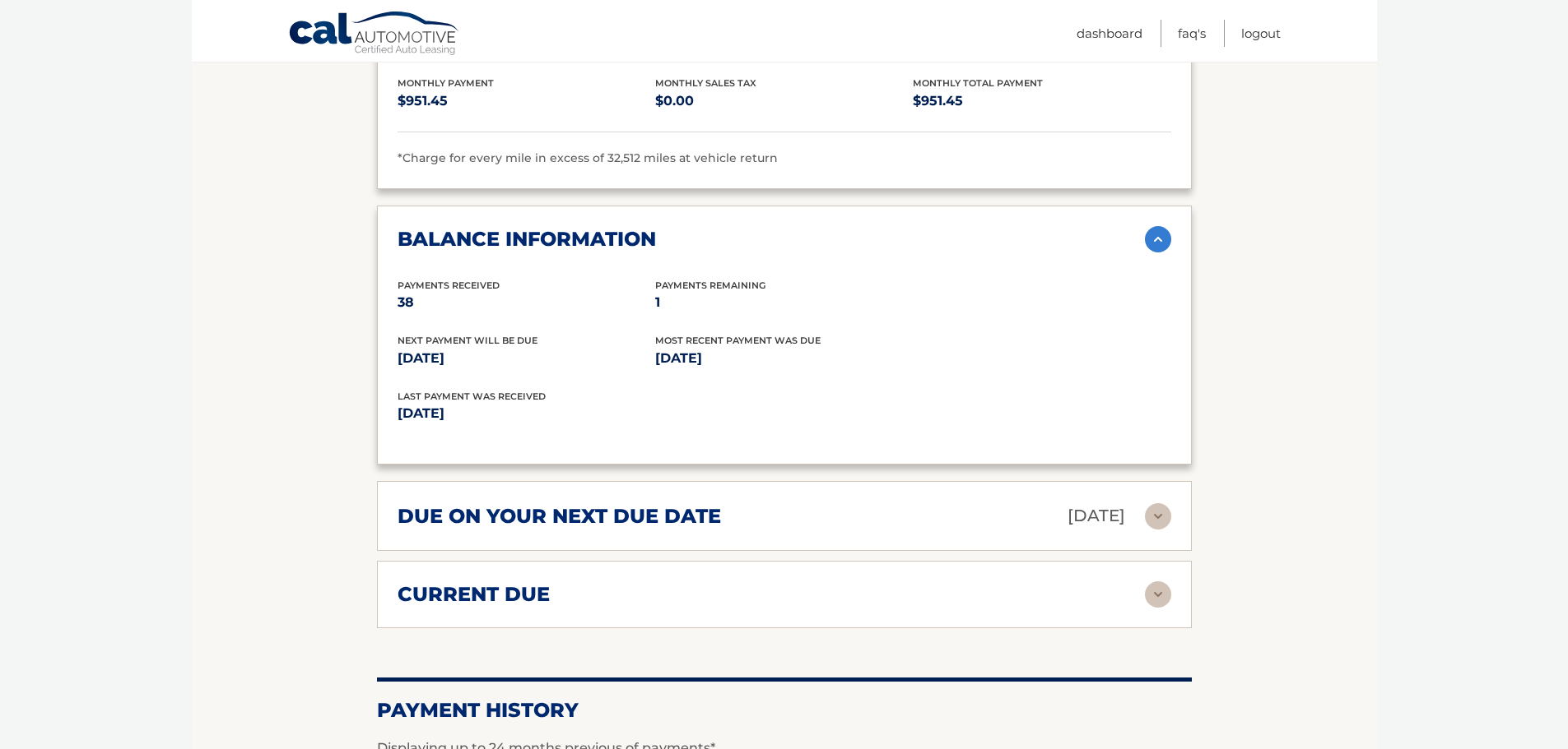
click at [1163, 503] on img at bounding box center [1158, 516] width 27 height 27
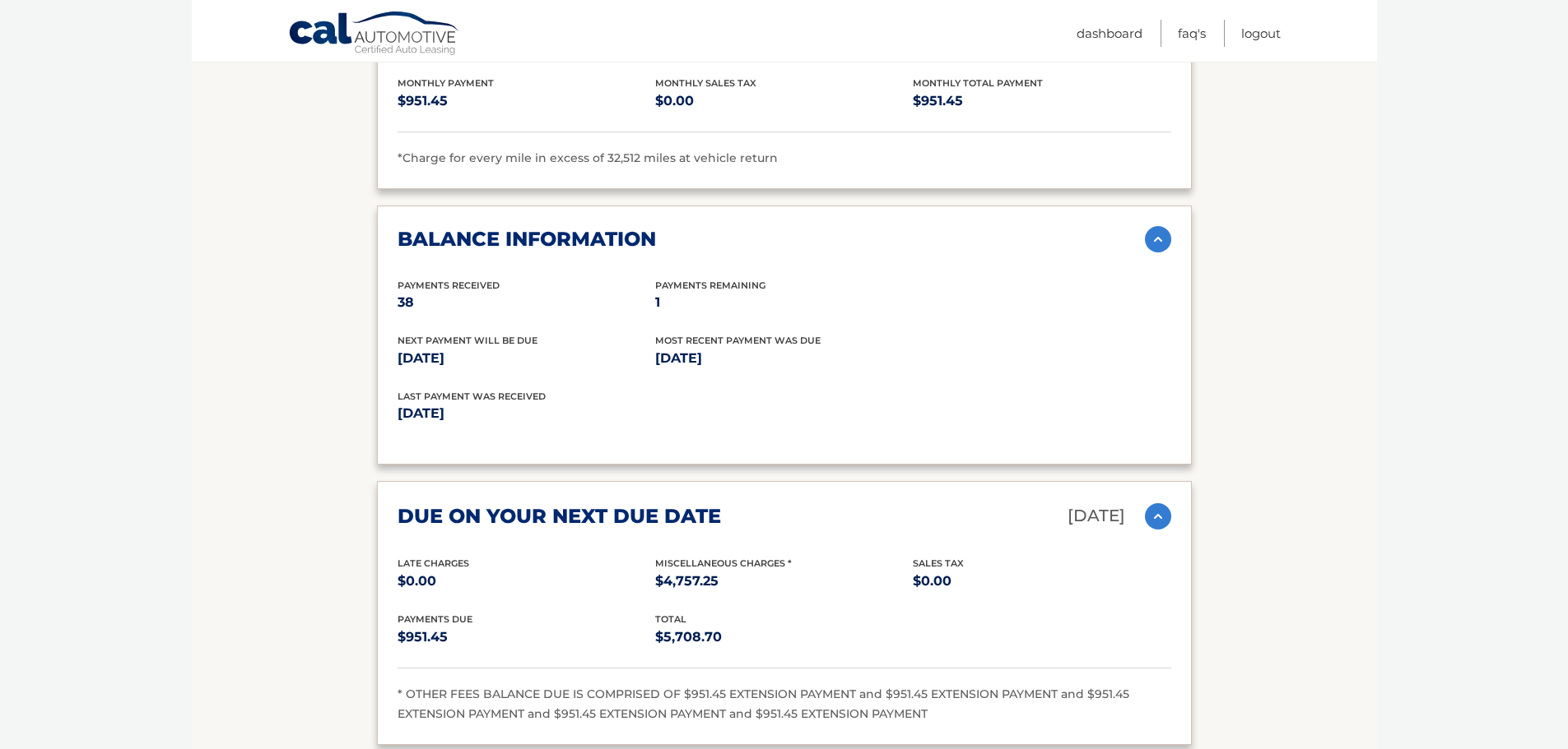
scroll to position [1645, 0]
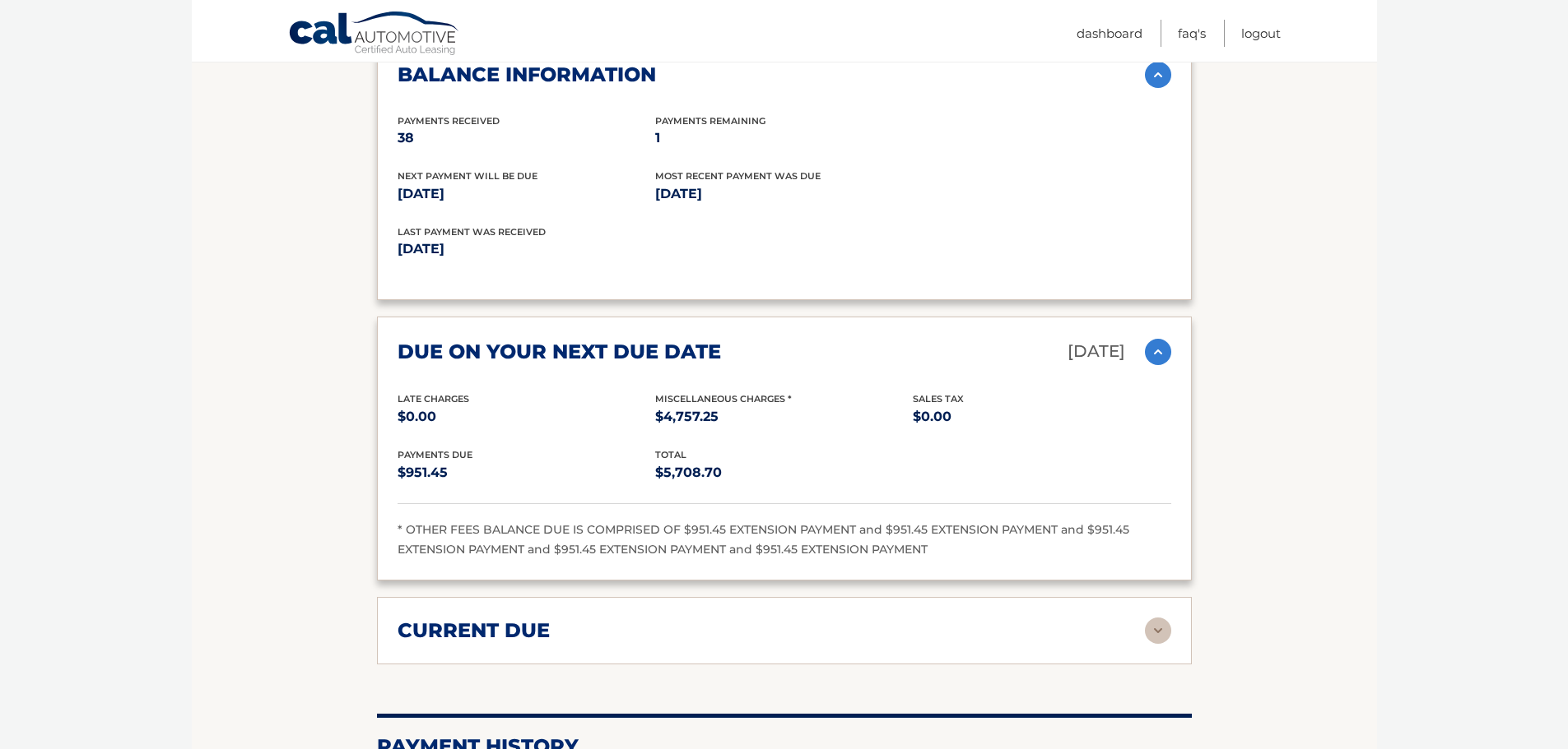
click at [1163, 618] on img at bounding box center [1158, 631] width 27 height 27
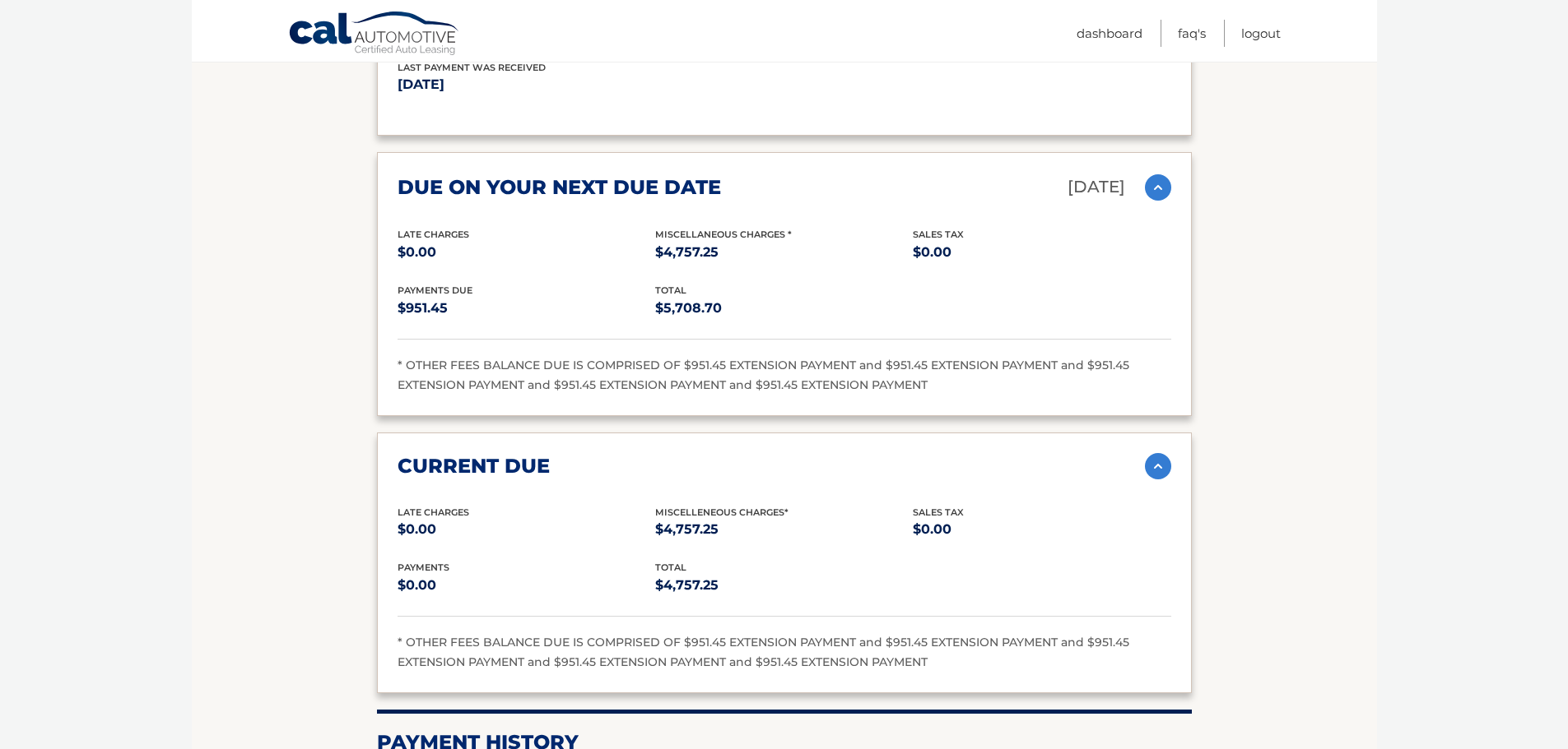
scroll to position [1974, 0]
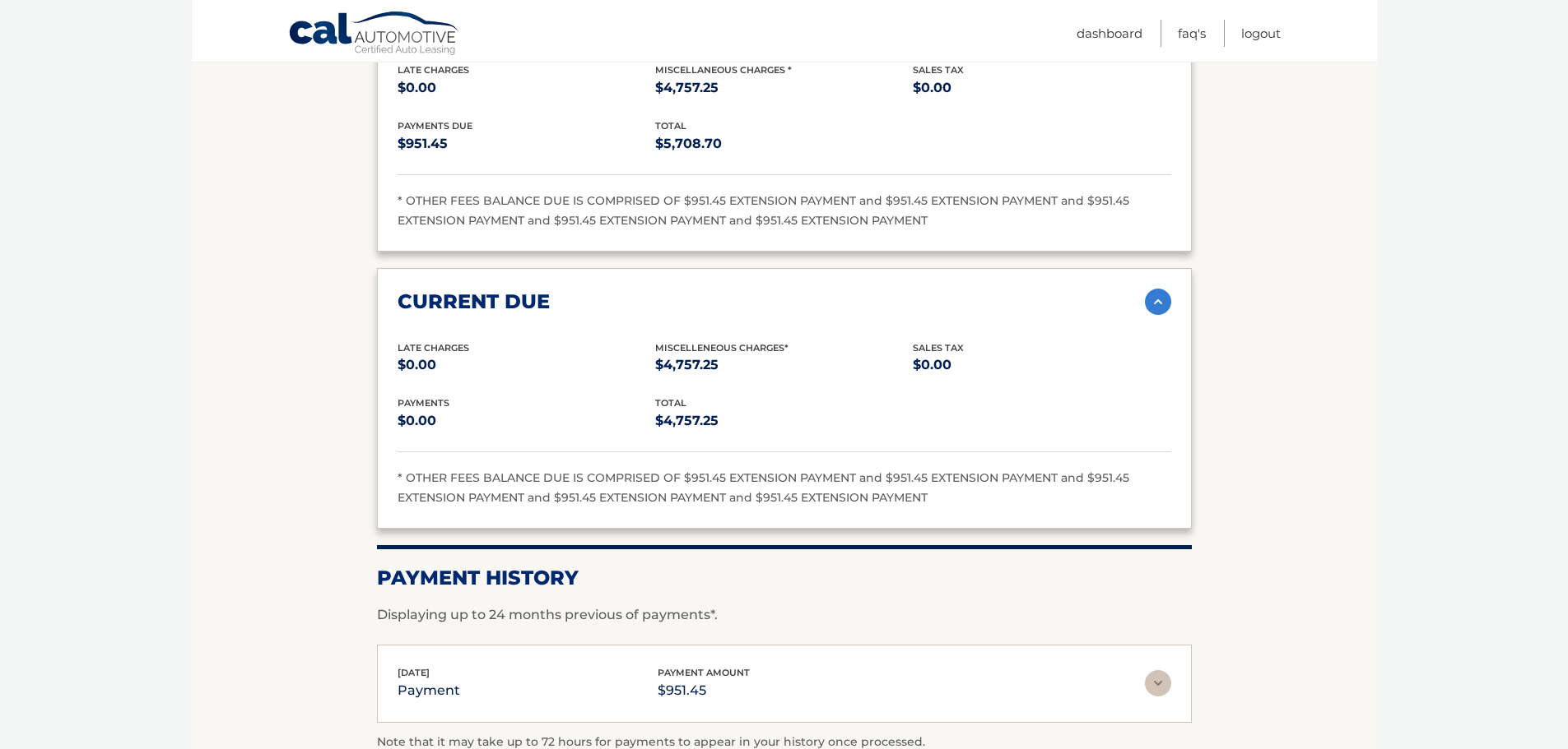
click at [1157, 670] on img at bounding box center [1158, 683] width 27 height 27
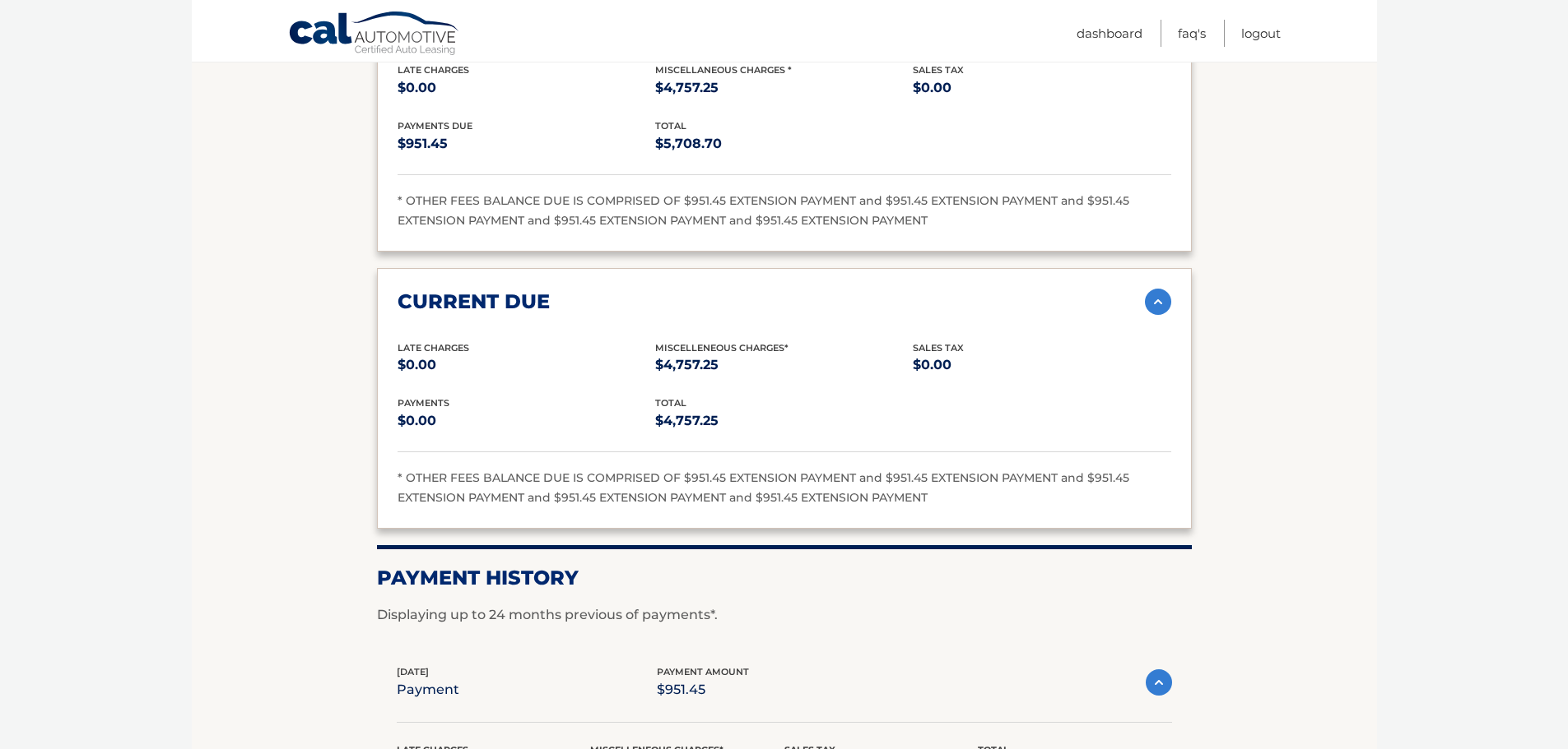
scroll to position [2138, 0]
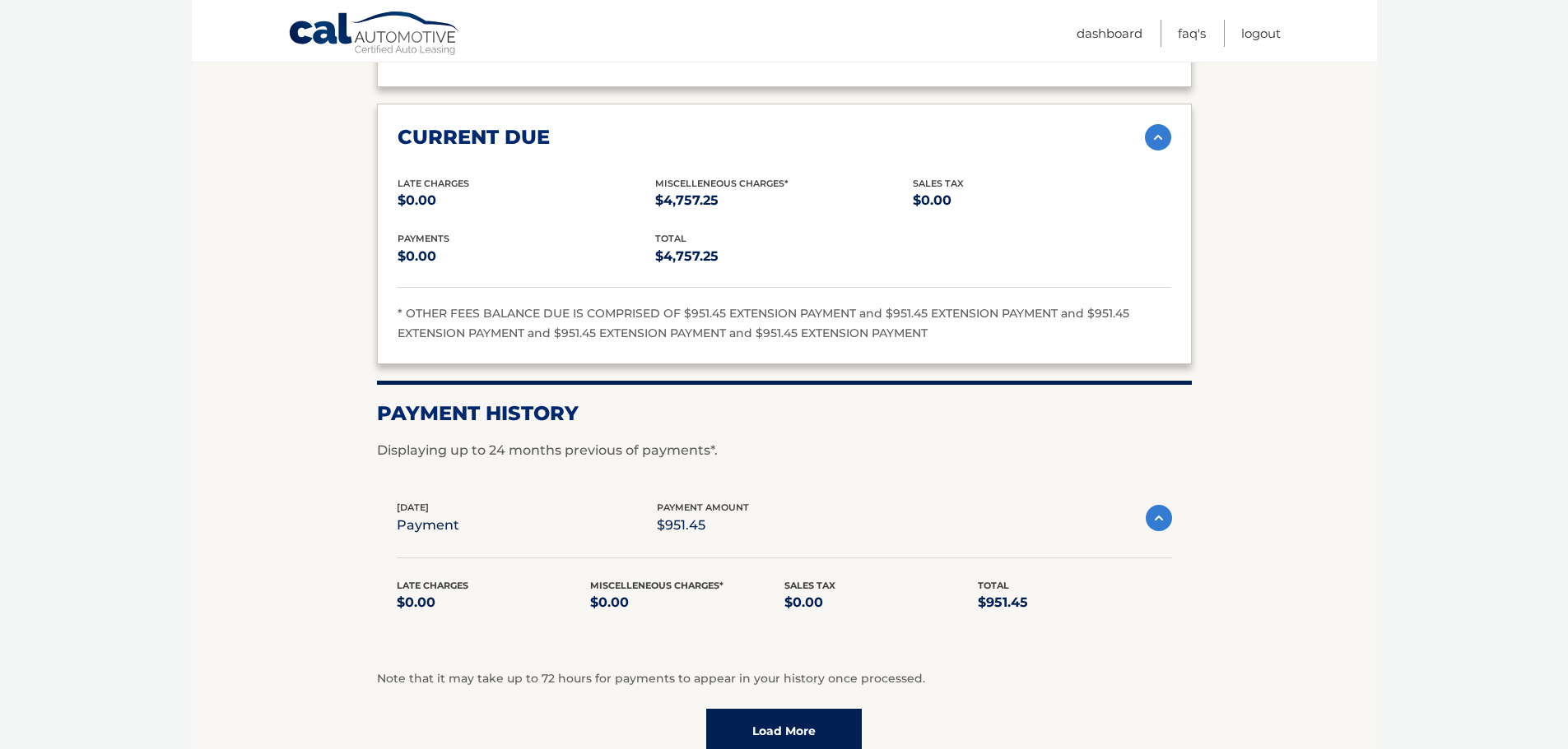
click at [787, 709] on link "Load More" at bounding box center [784, 731] width 156 height 44
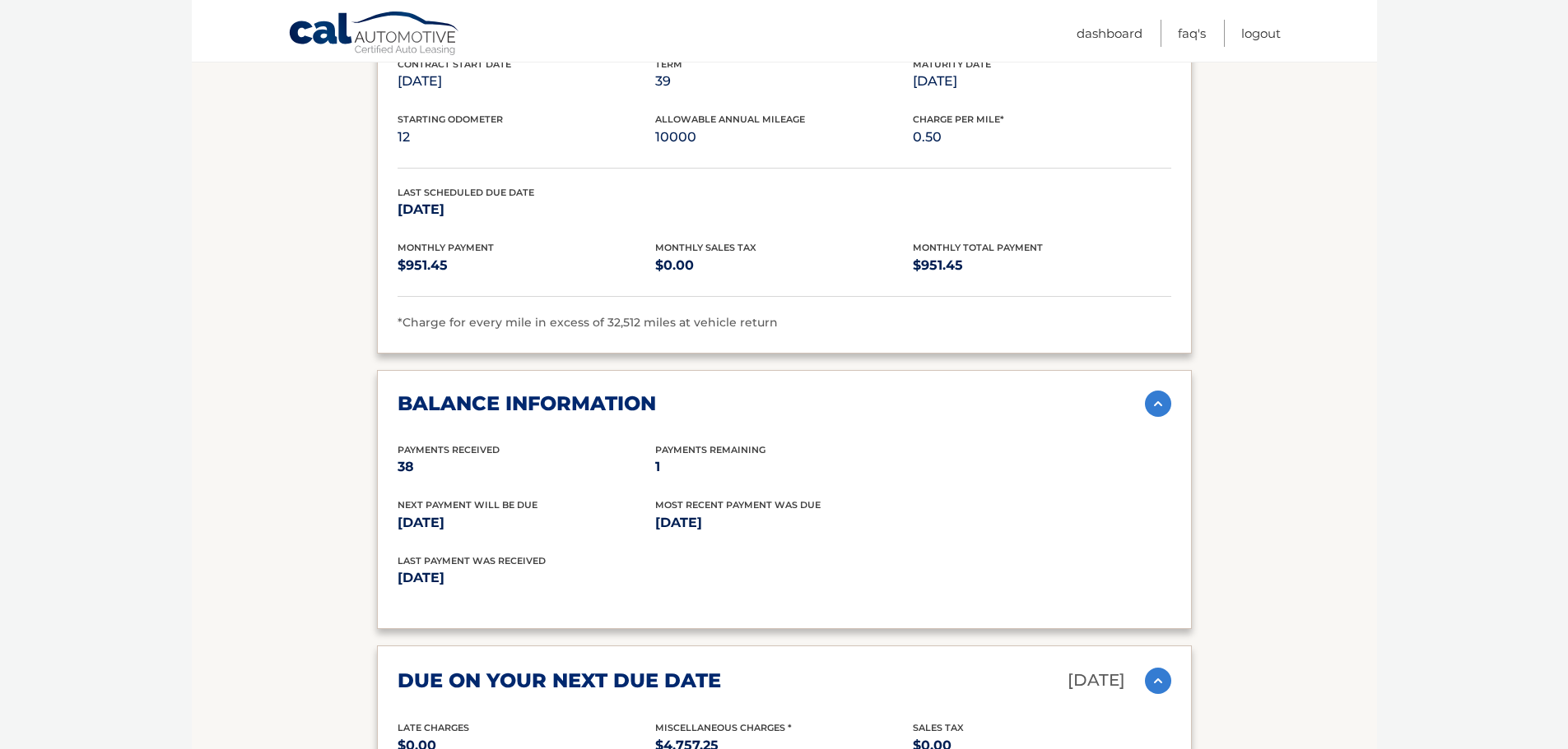
scroll to position [1481, 0]
